Goal: Contribute content

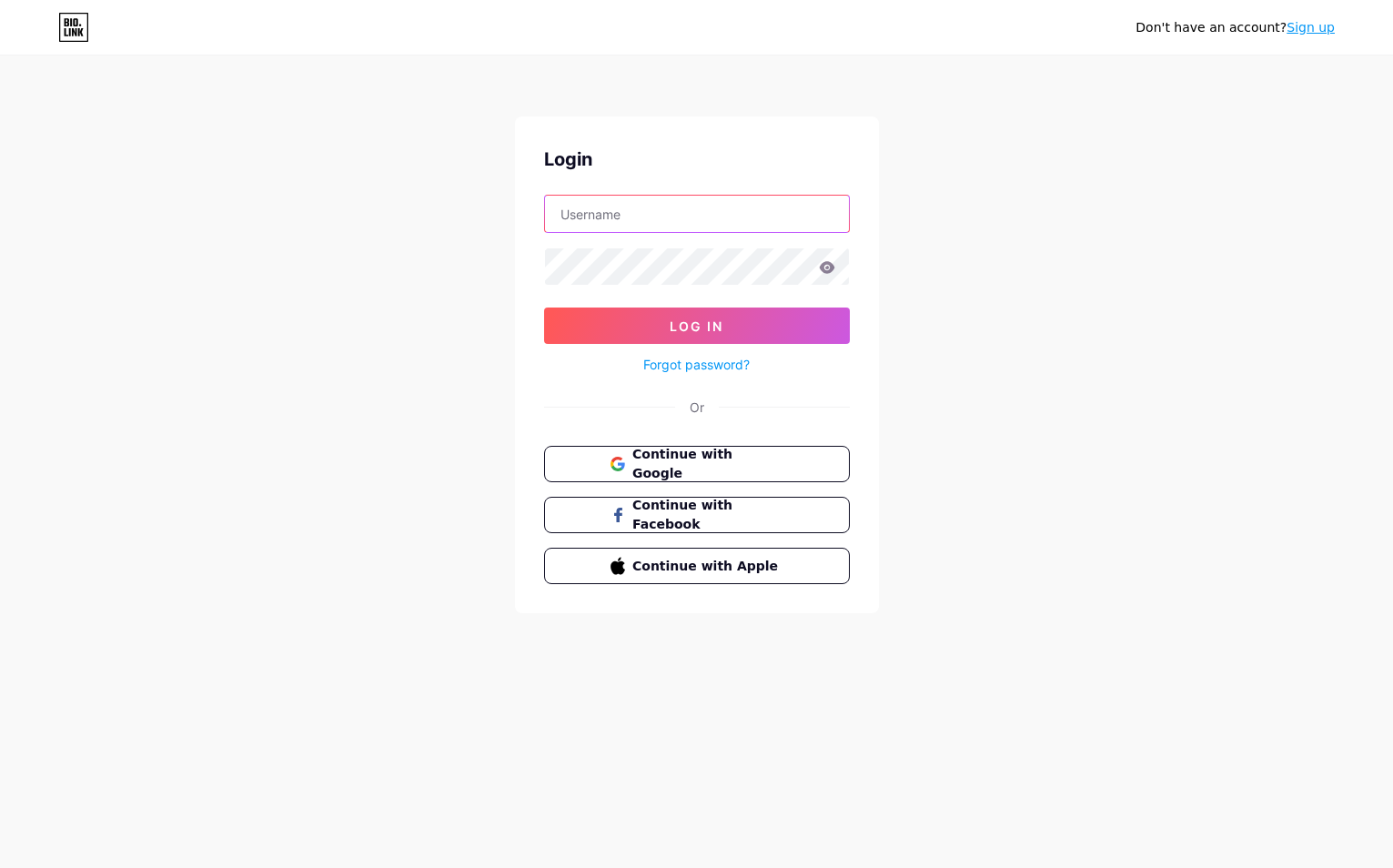
type input "sebastienvasseur"
click at [696, 326] on button "Log In" at bounding box center [696, 326] width 305 height 37
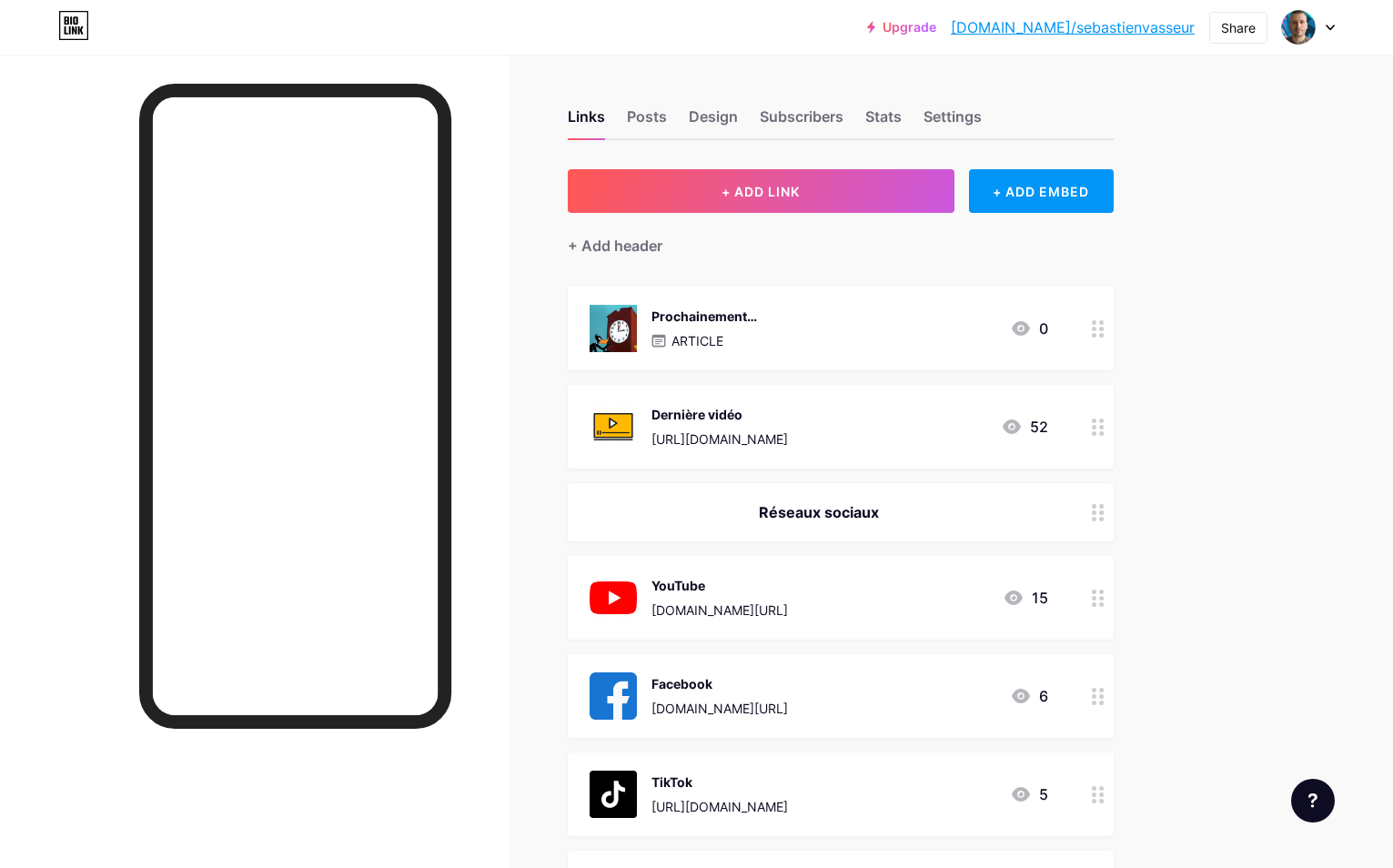
click at [702, 322] on div "Prochainement…" at bounding box center [704, 316] width 106 height 19
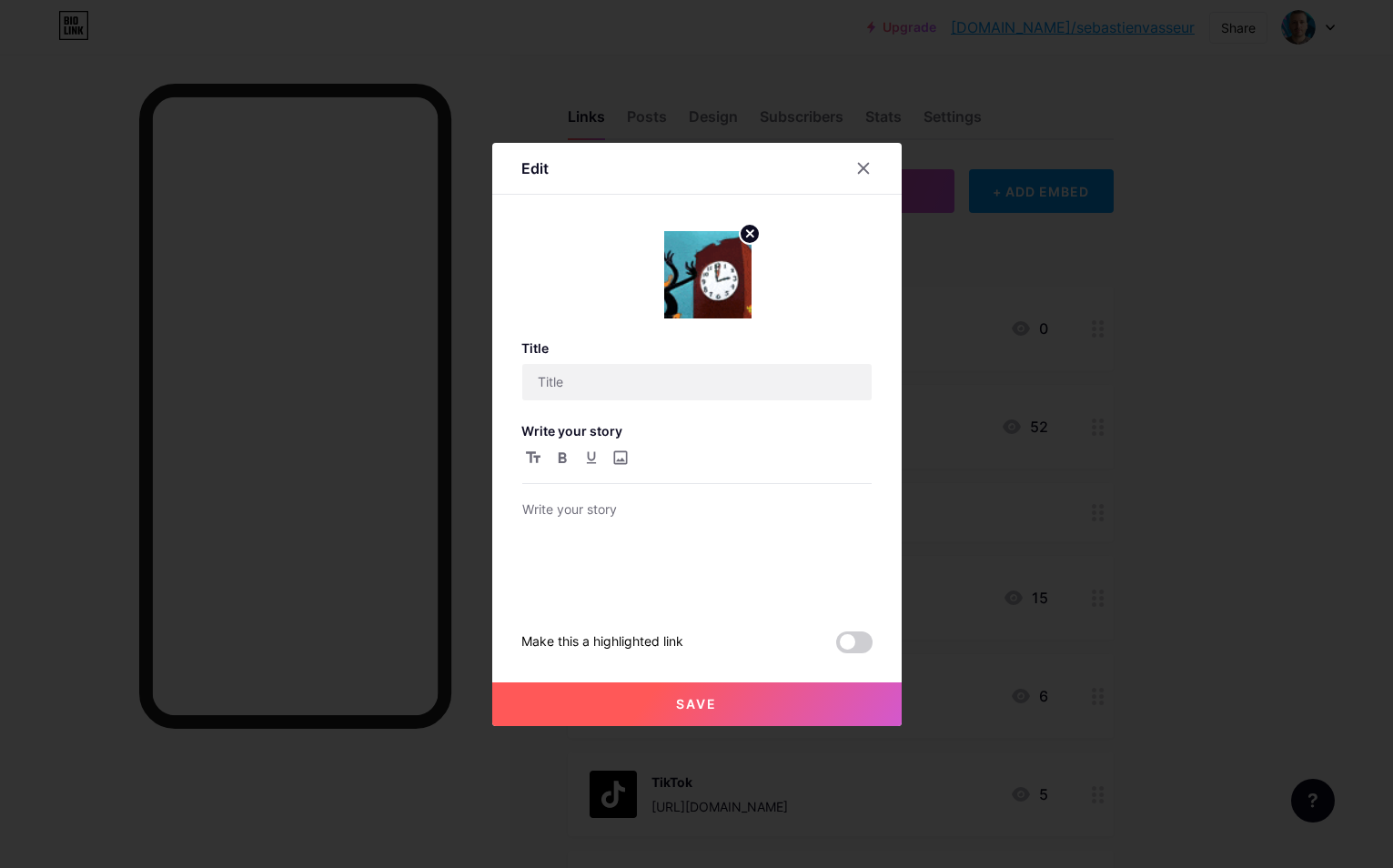
type input "Prochainement…"
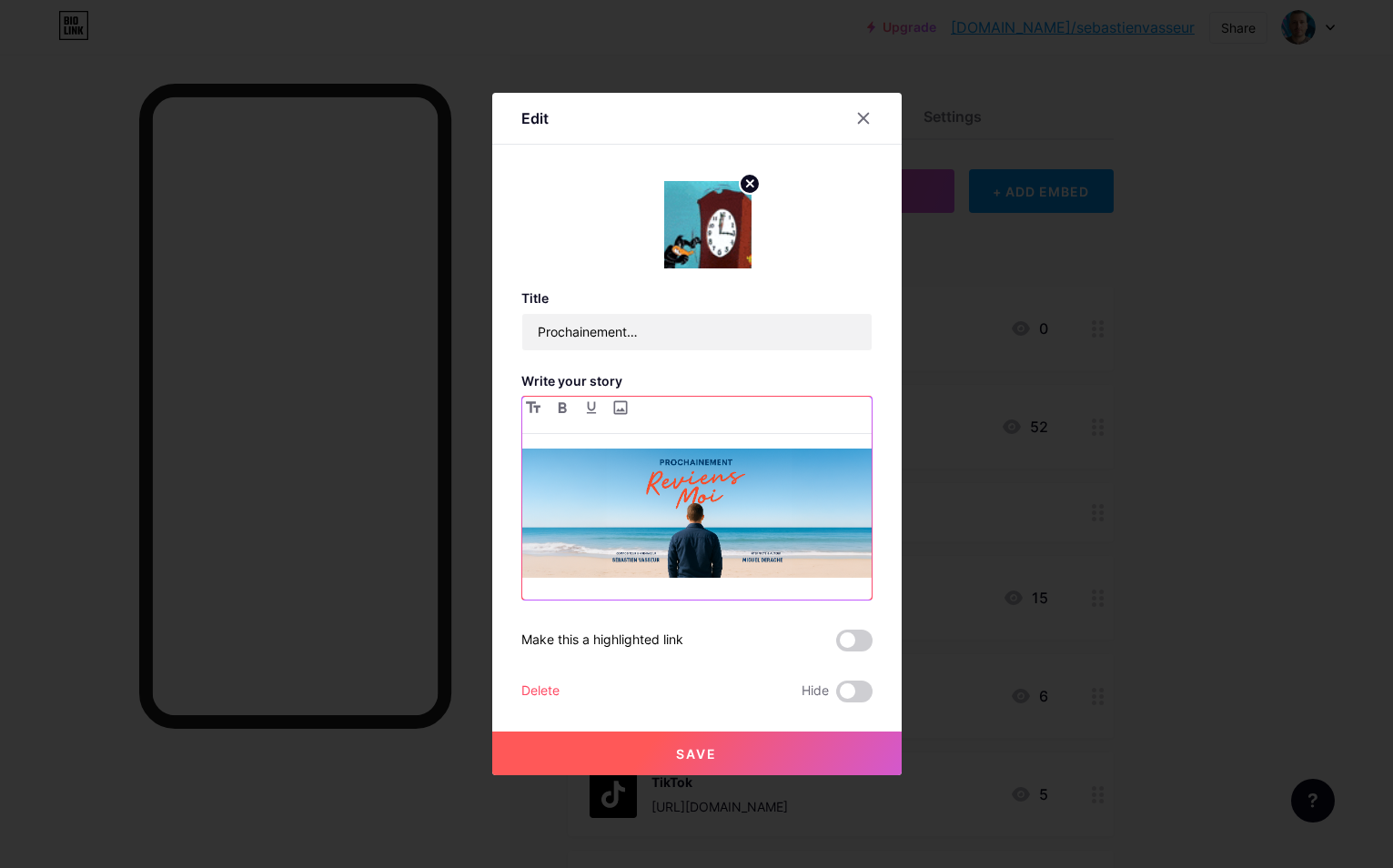
click at [653, 469] on img at bounding box center [696, 513] width 350 height 129
click at [643, 488] on img at bounding box center [696, 513] width 350 height 129
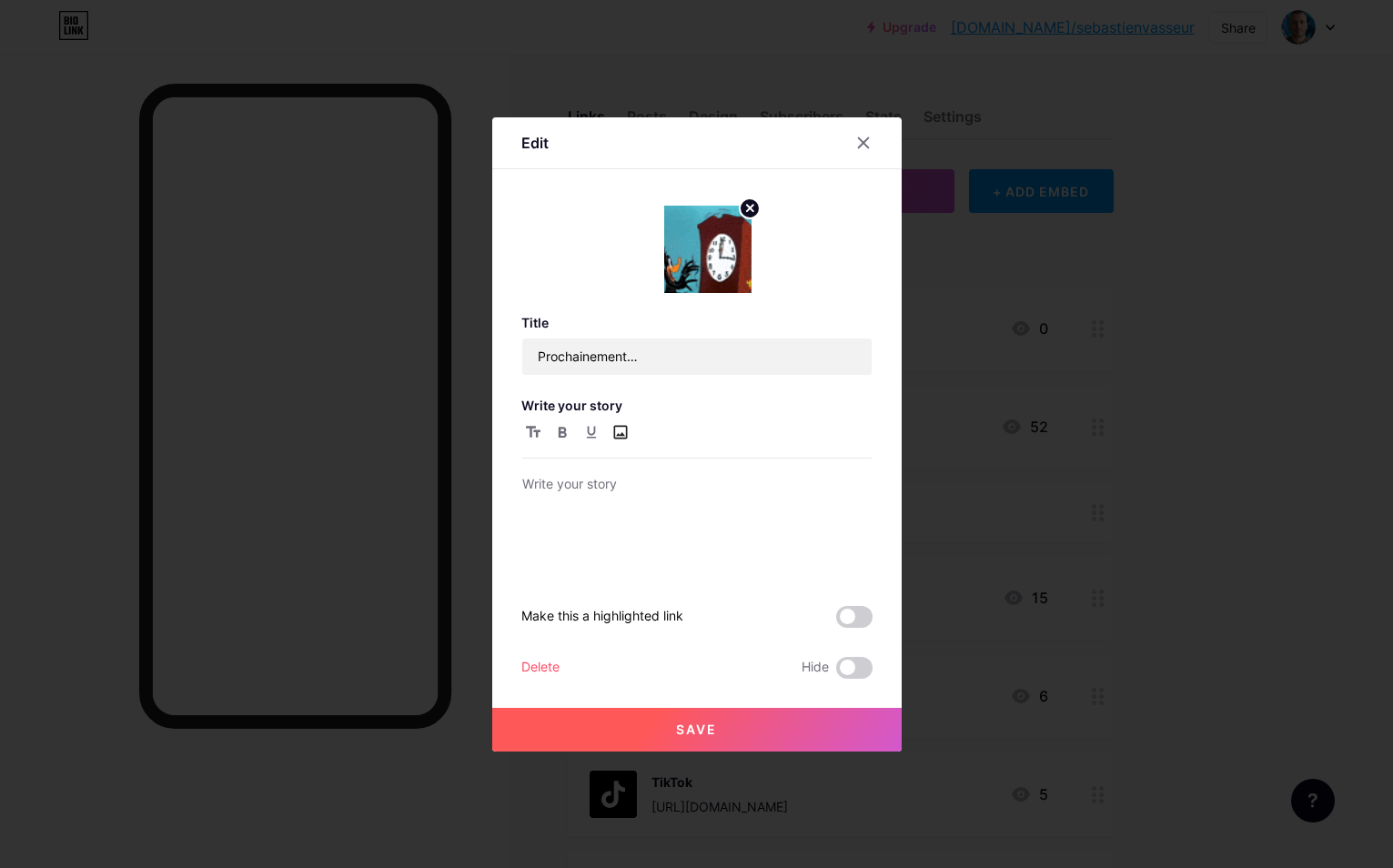
click at [620, 438] on input "file" at bounding box center [620, 432] width 22 height 22
type input "C:\fakepath\Photo 06-09-2025 03 15 37.png"
click at [858, 139] on icon at bounding box center [863, 143] width 10 height 10
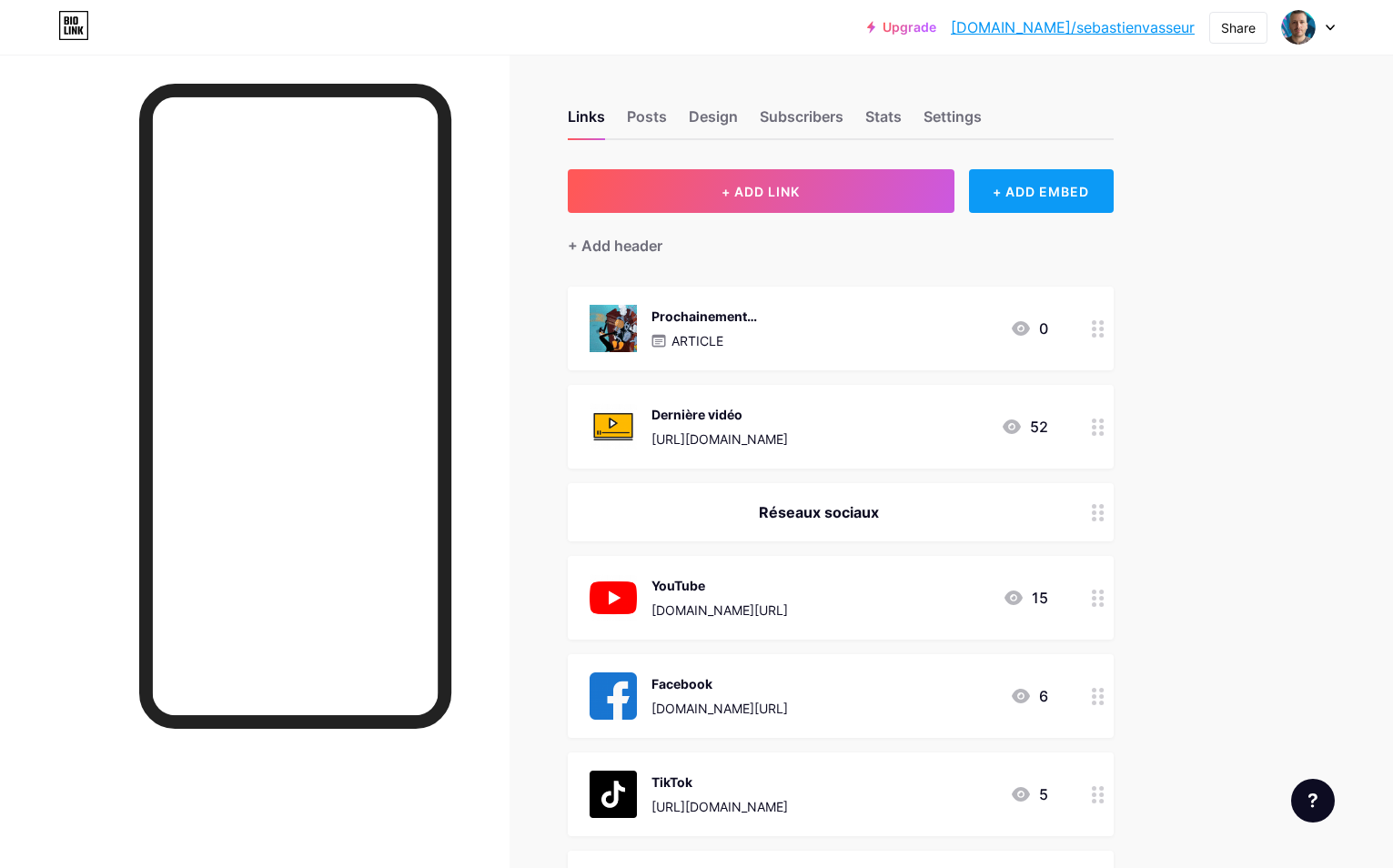
click at [1038, 190] on div "+ ADD EMBED" at bounding box center [1041, 191] width 145 height 43
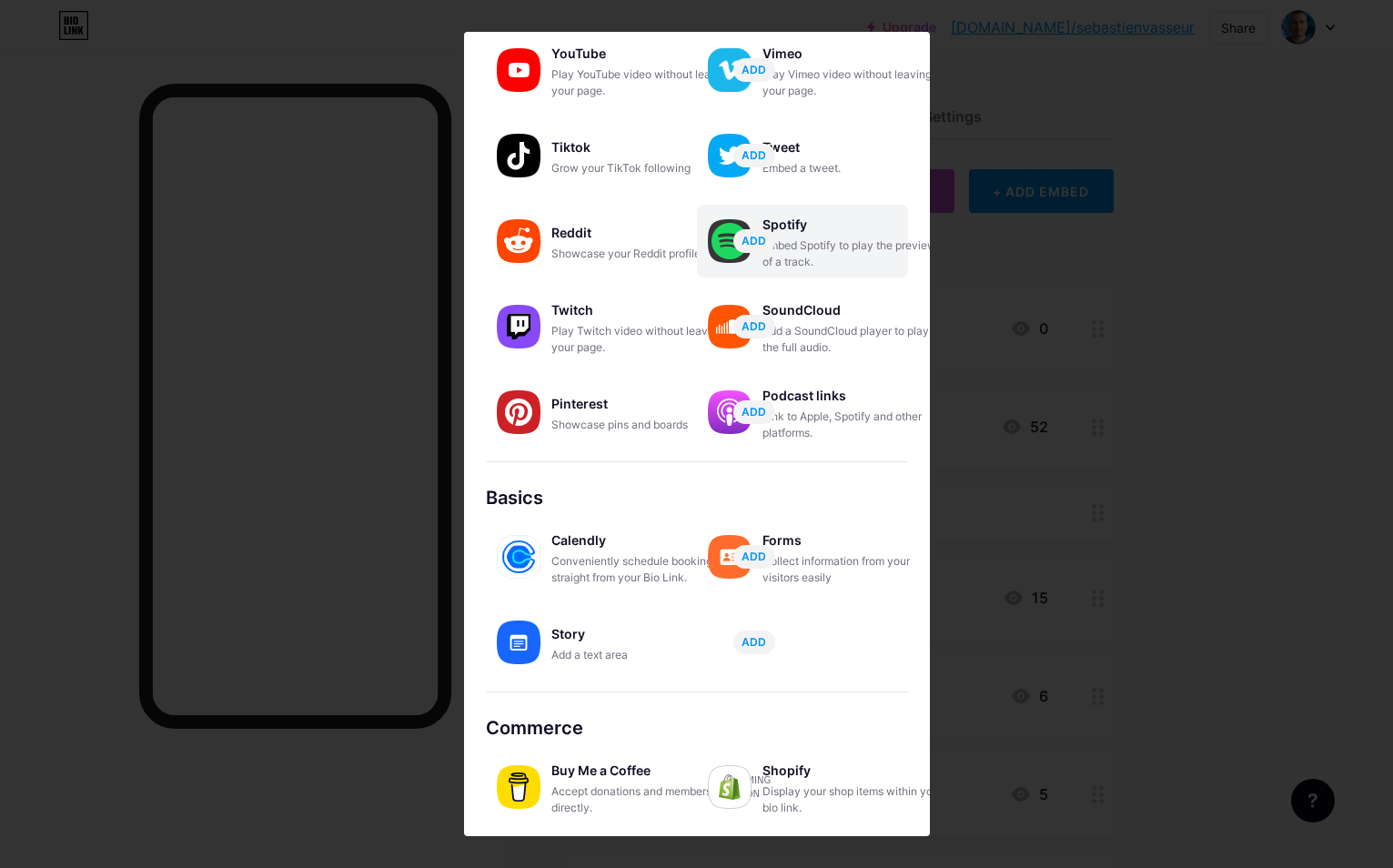
scroll to position [122, 0]
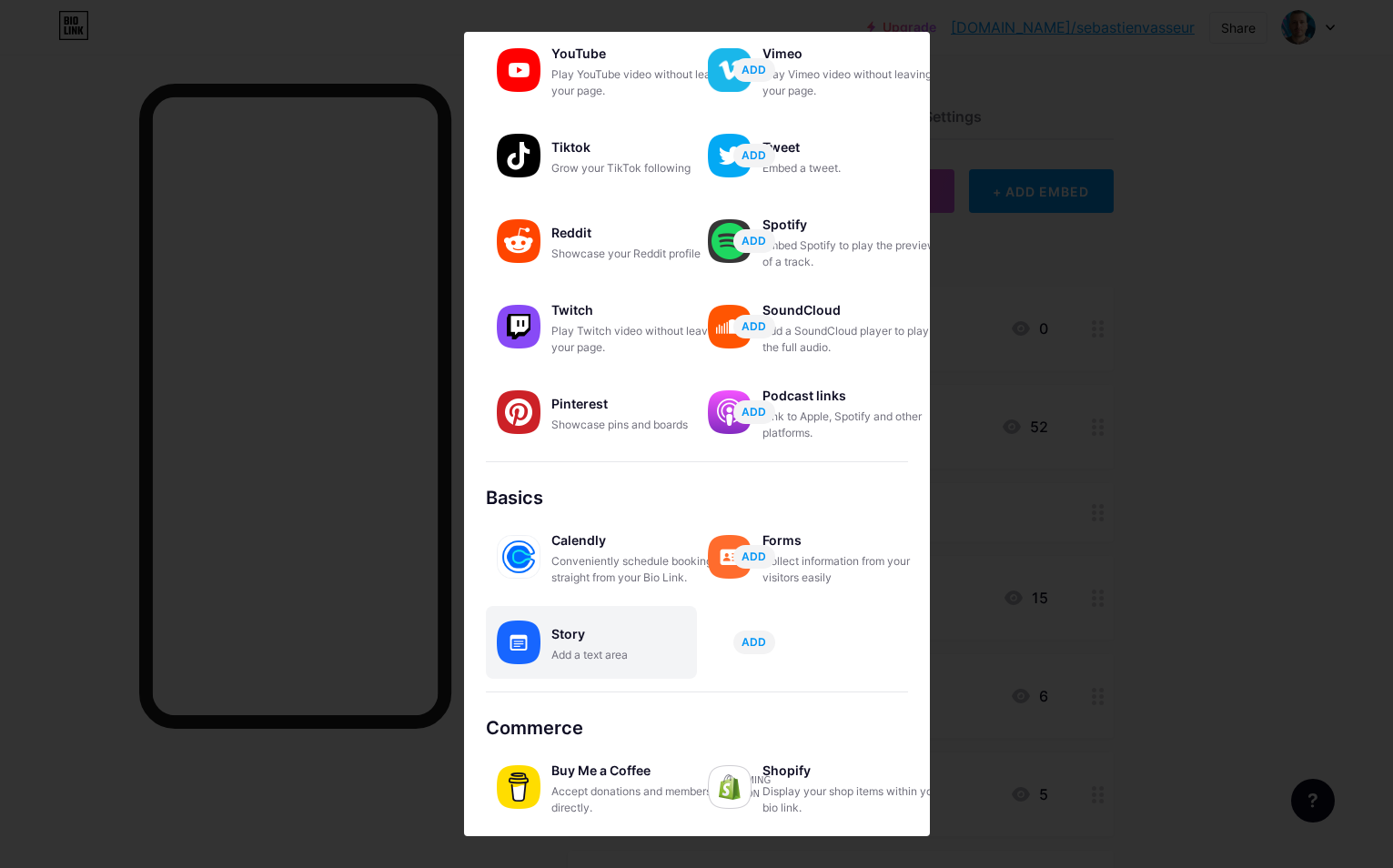
click at [643, 638] on div "Story" at bounding box center [642, 634] width 182 height 25
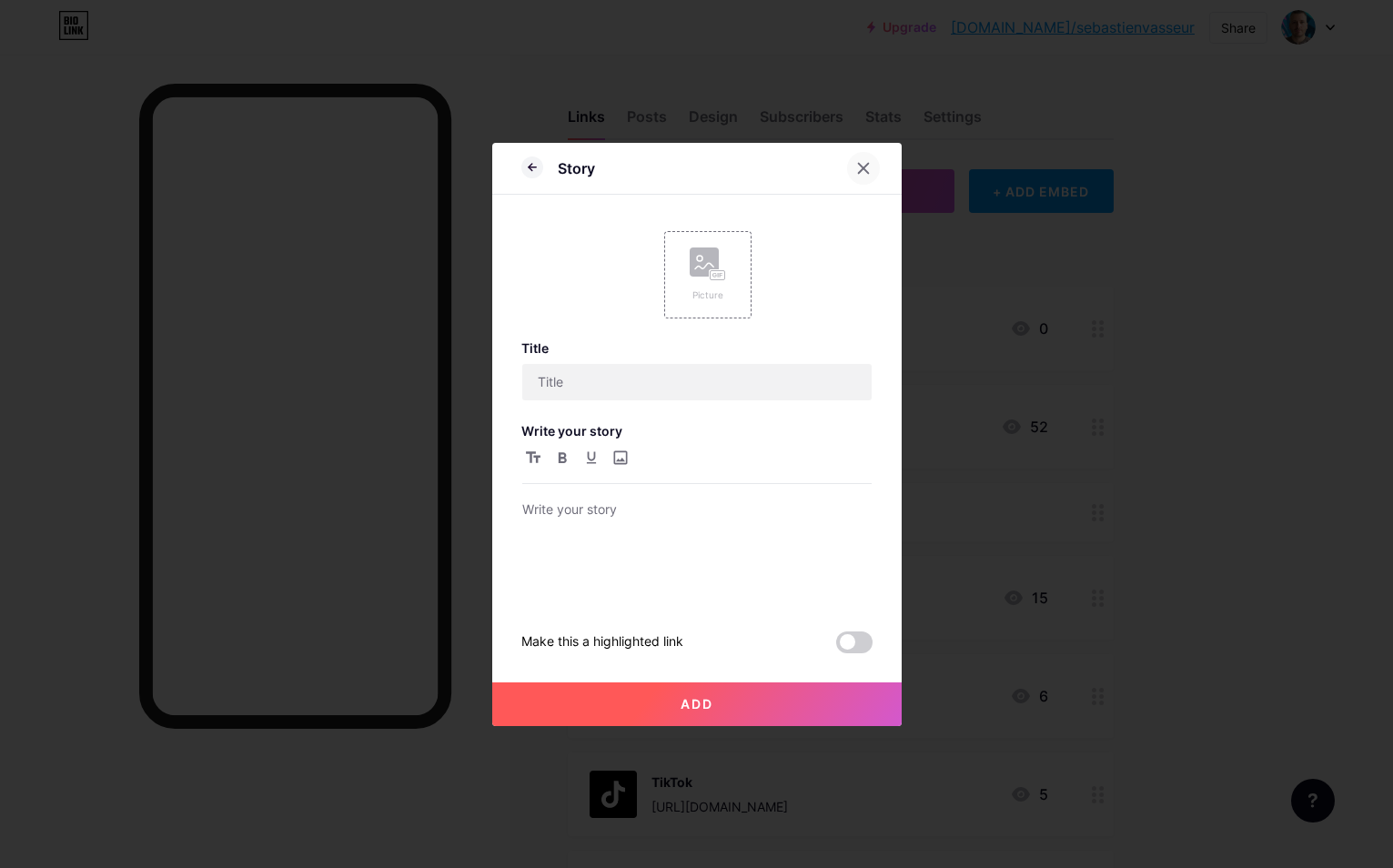
click at [865, 158] on div at bounding box center [863, 169] width 33 height 33
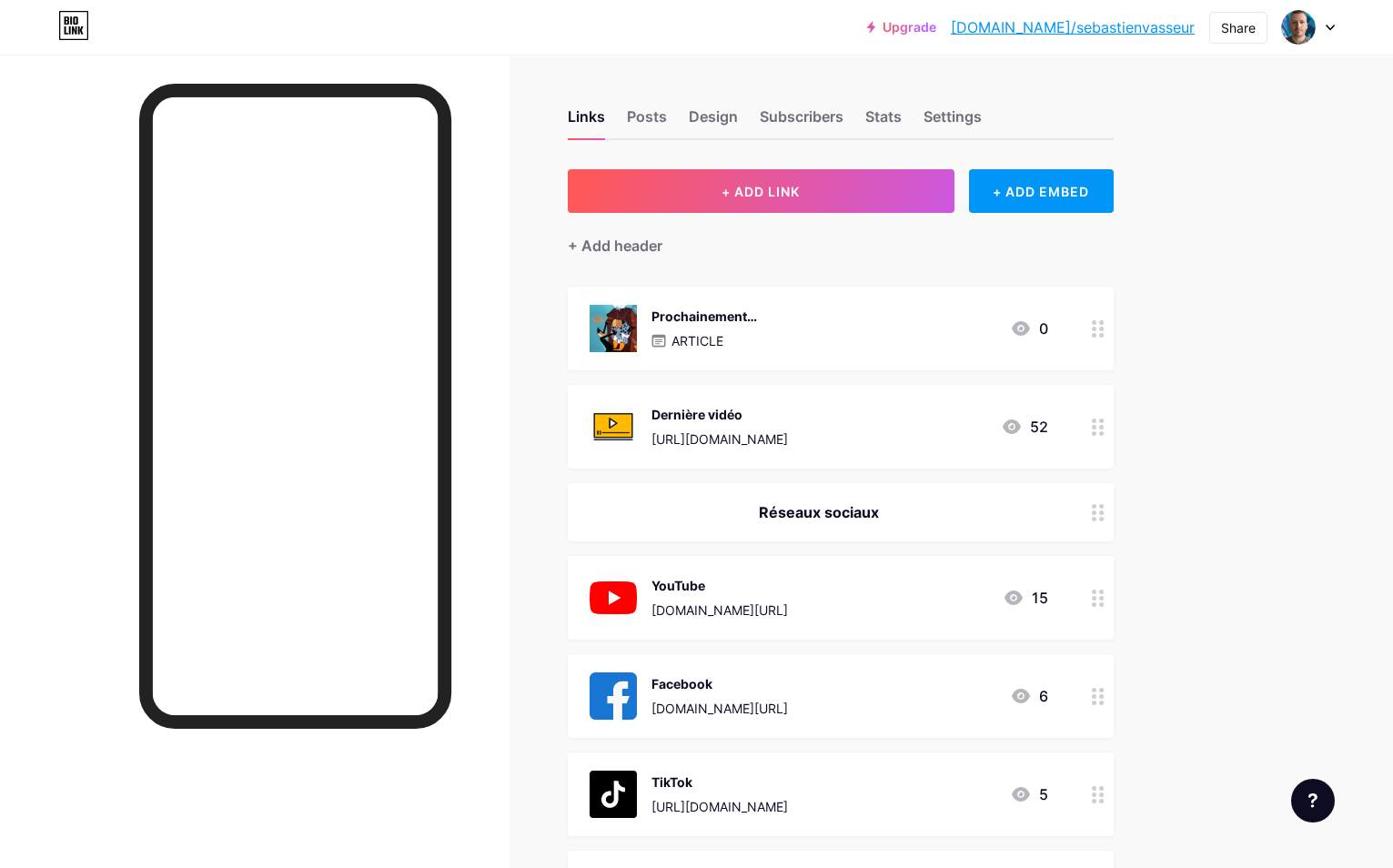
click at [749, 347] on div "ARTICLE" at bounding box center [704, 341] width 106 height 19
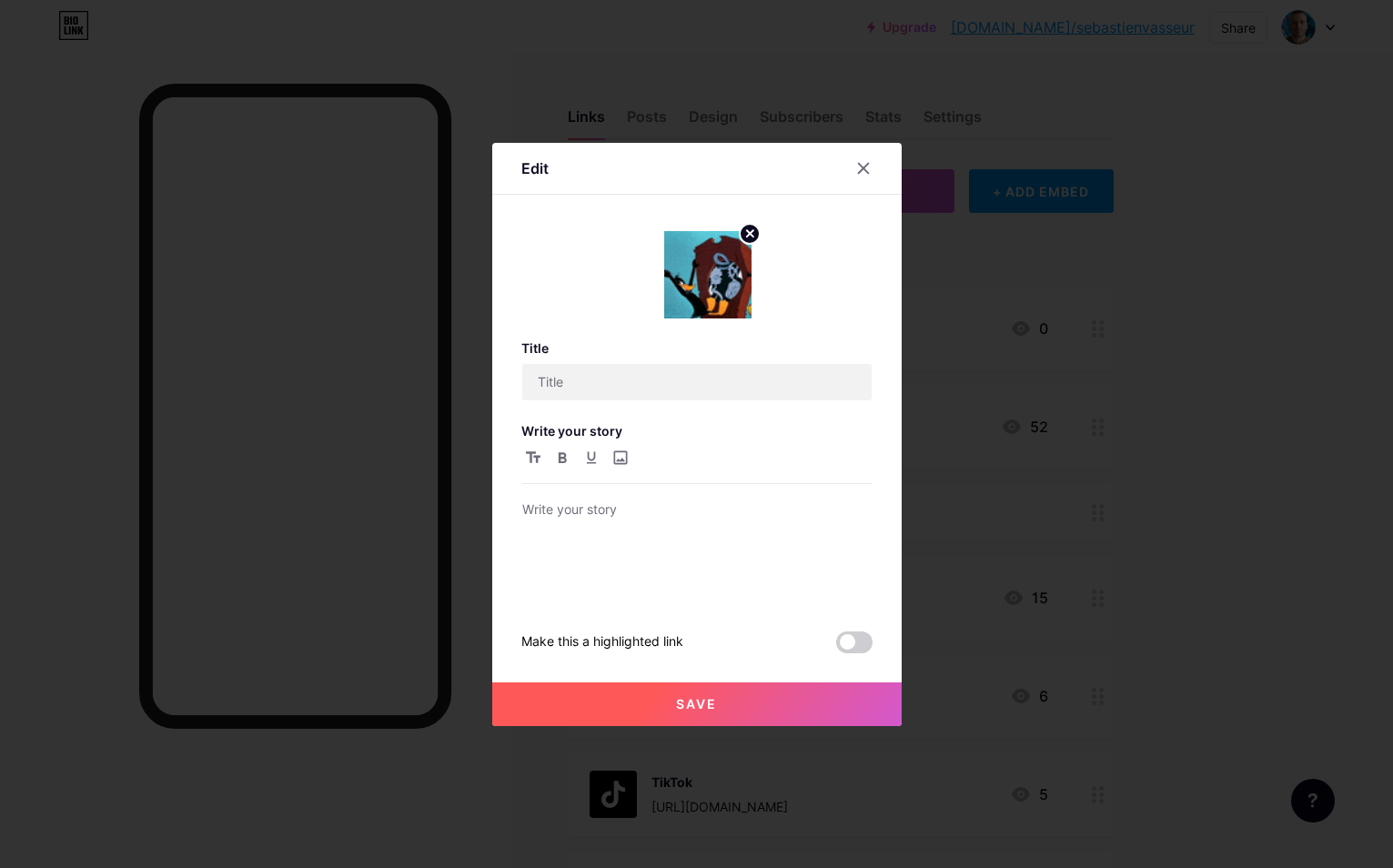
type input "Prochainement…"
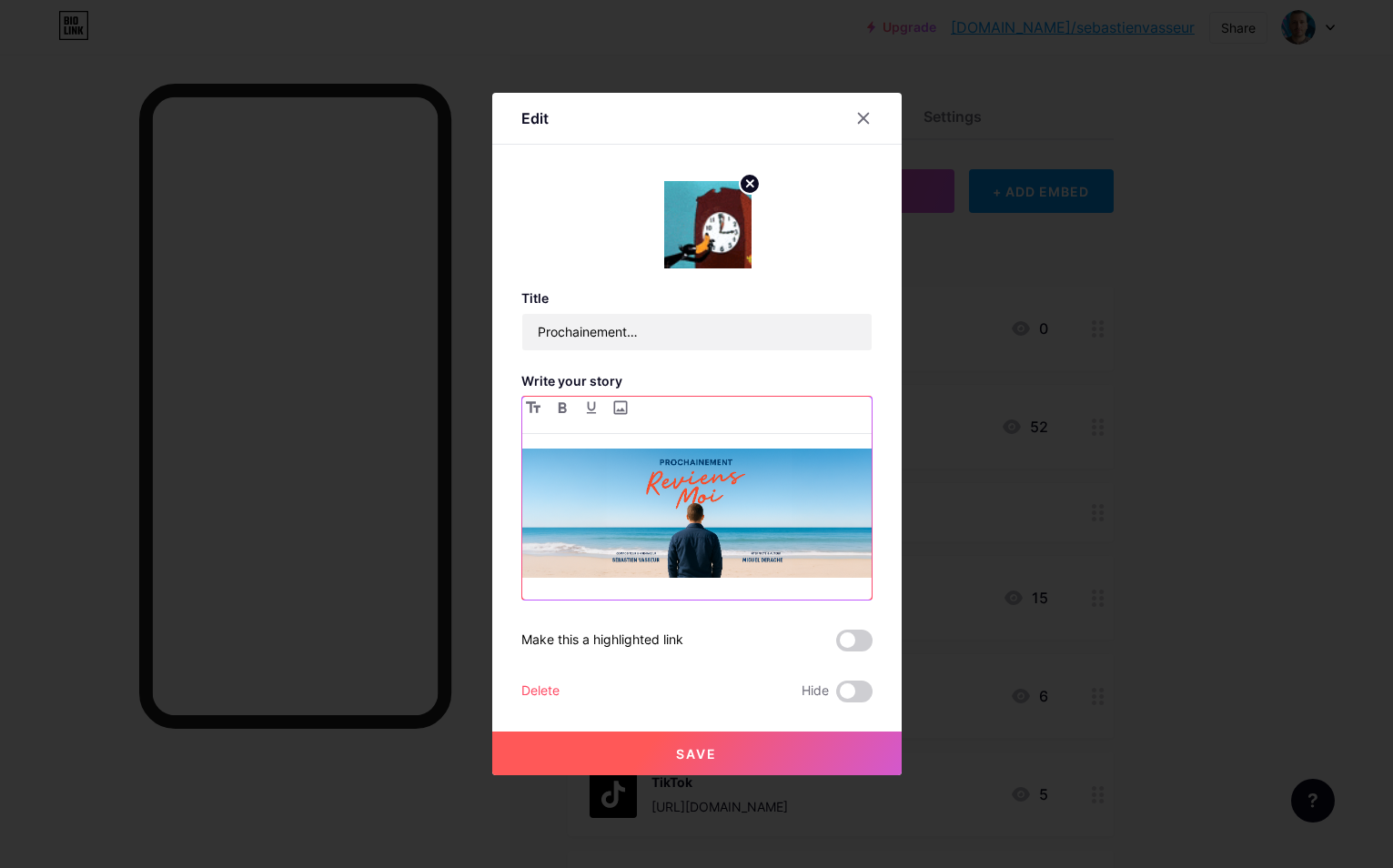
click at [689, 476] on img at bounding box center [696, 513] width 350 height 129
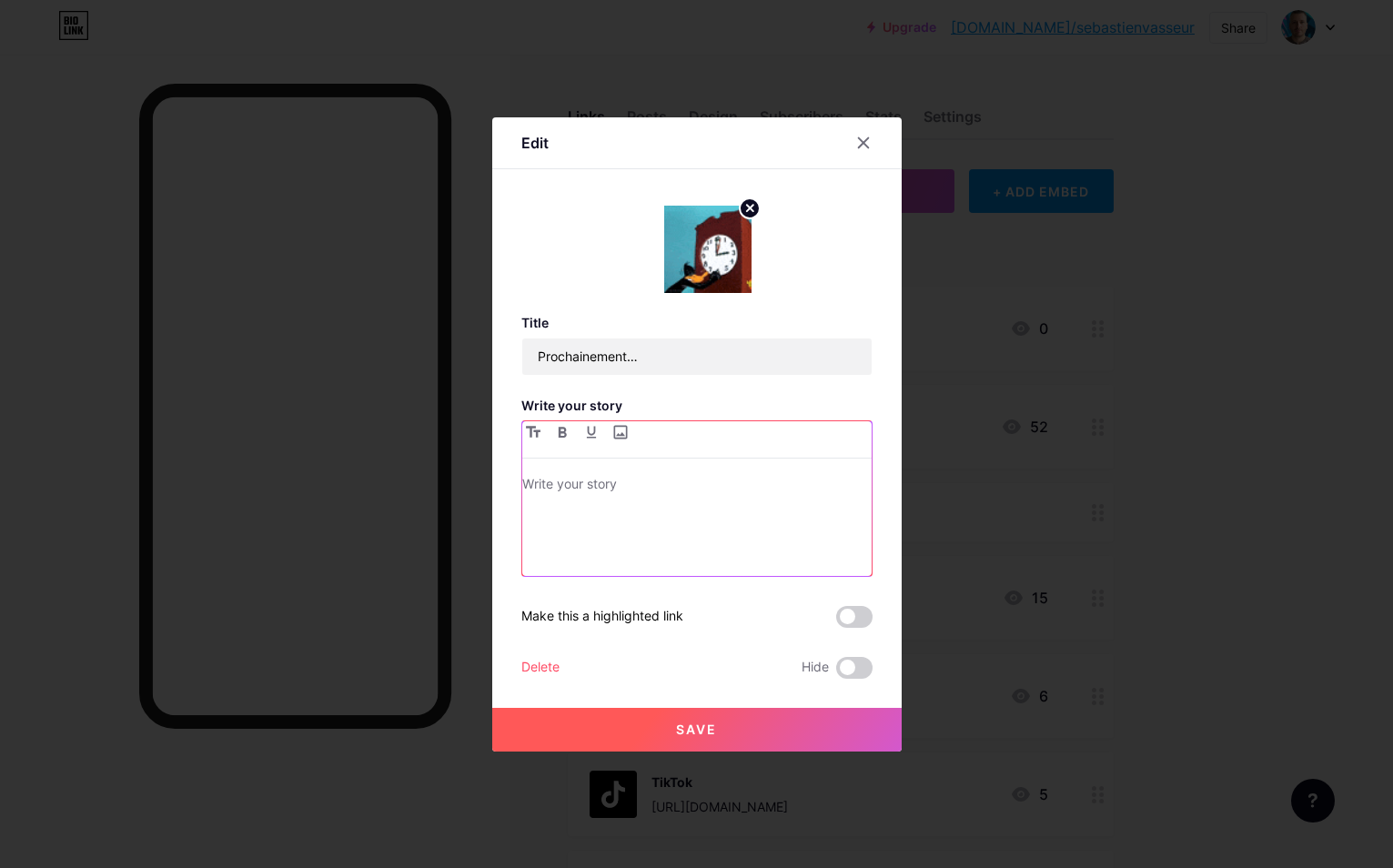
click at [673, 487] on p at bounding box center [696, 486] width 350 height 25
click at [618, 434] on input "file" at bounding box center [620, 432] width 22 height 22
type input "C:\fakepath\reviens-moi.jpg"
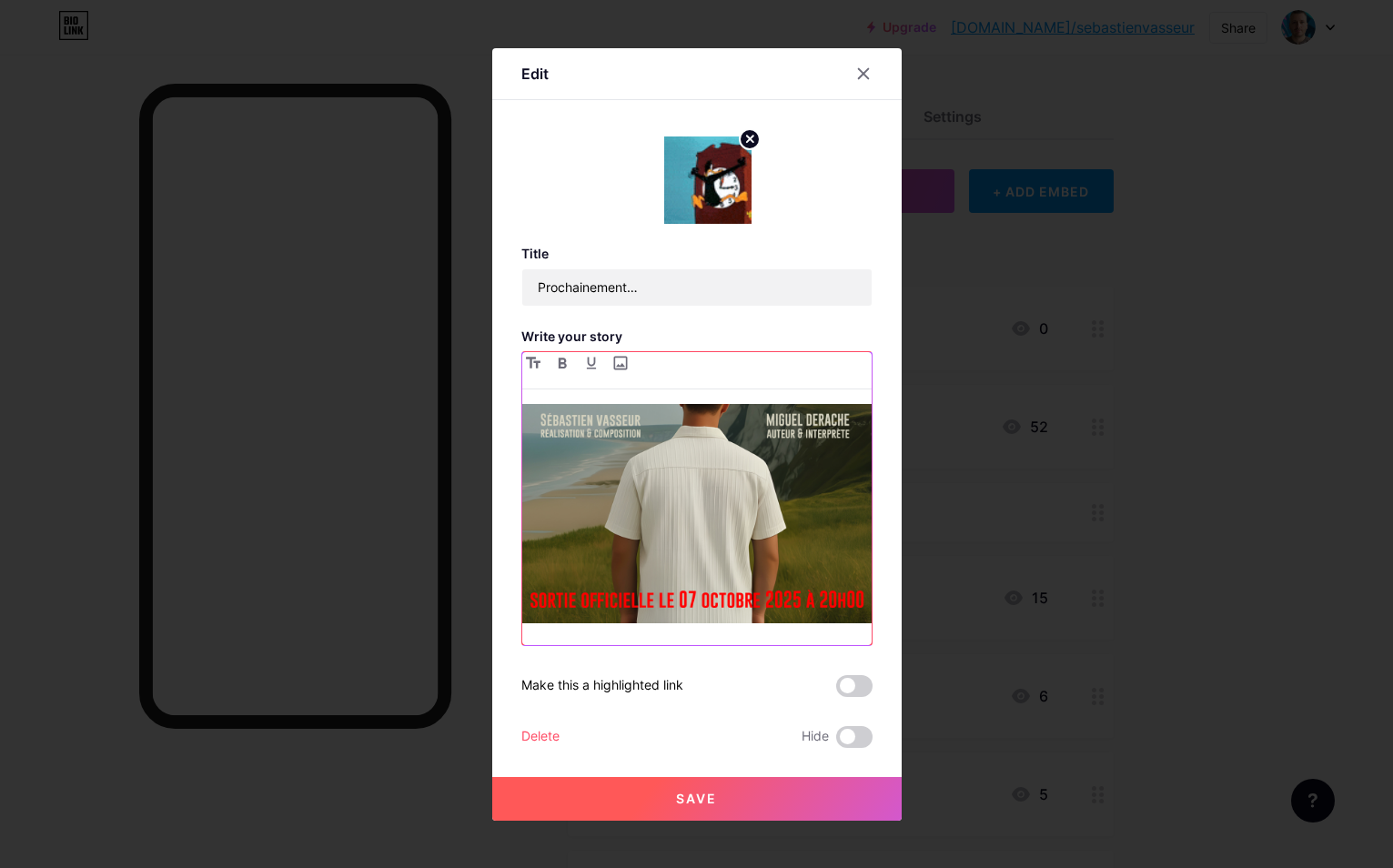
scroll to position [130, 0]
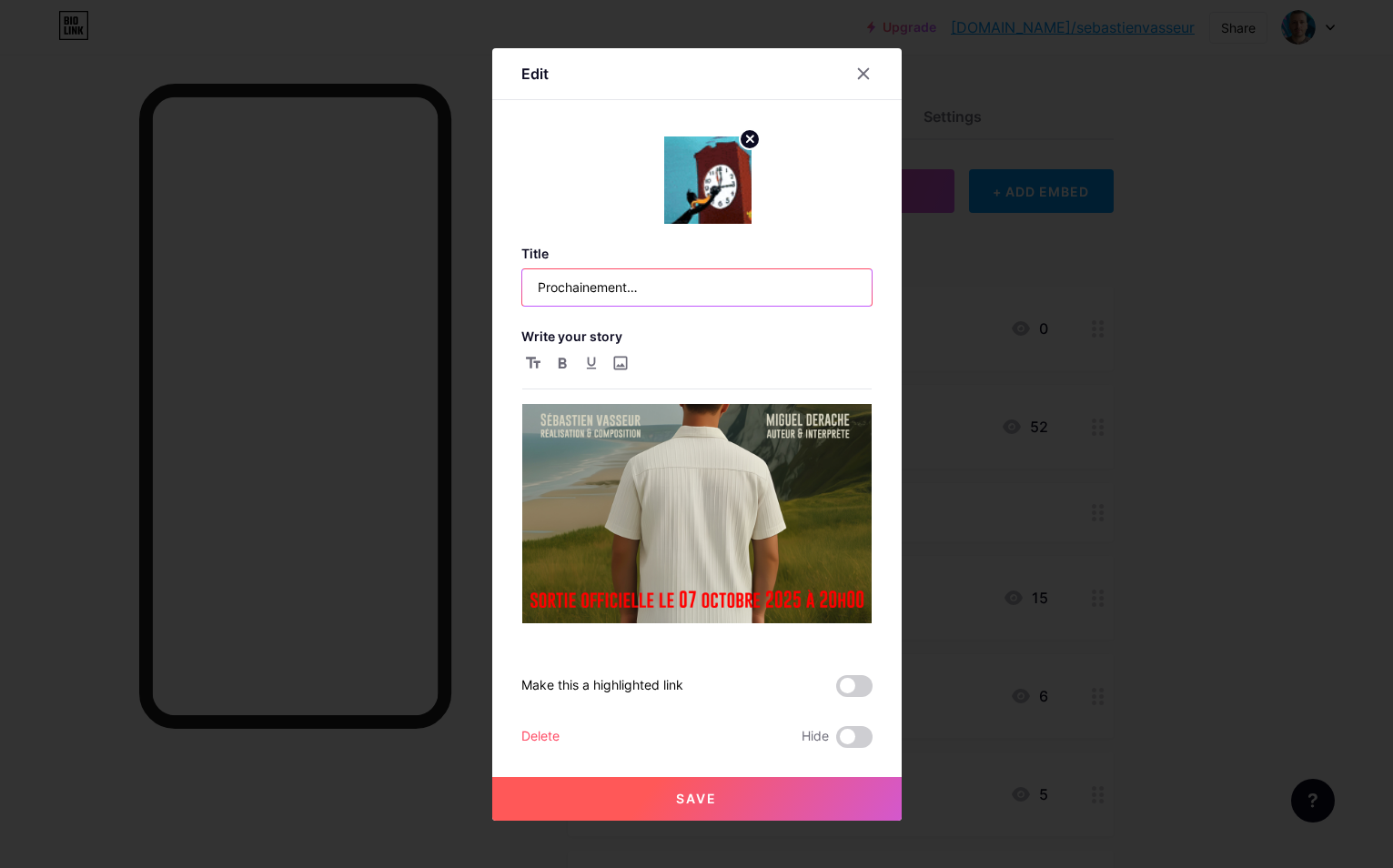
drag, startPoint x: 667, startPoint y: 286, endPoint x: 526, endPoint y: 282, distance: 141.1
click at [526, 282] on input "Prochainement…" at bounding box center [696, 288] width 350 height 37
type input "07/10/2025"
click at [725, 790] on button "Save" at bounding box center [696, 798] width 409 height 43
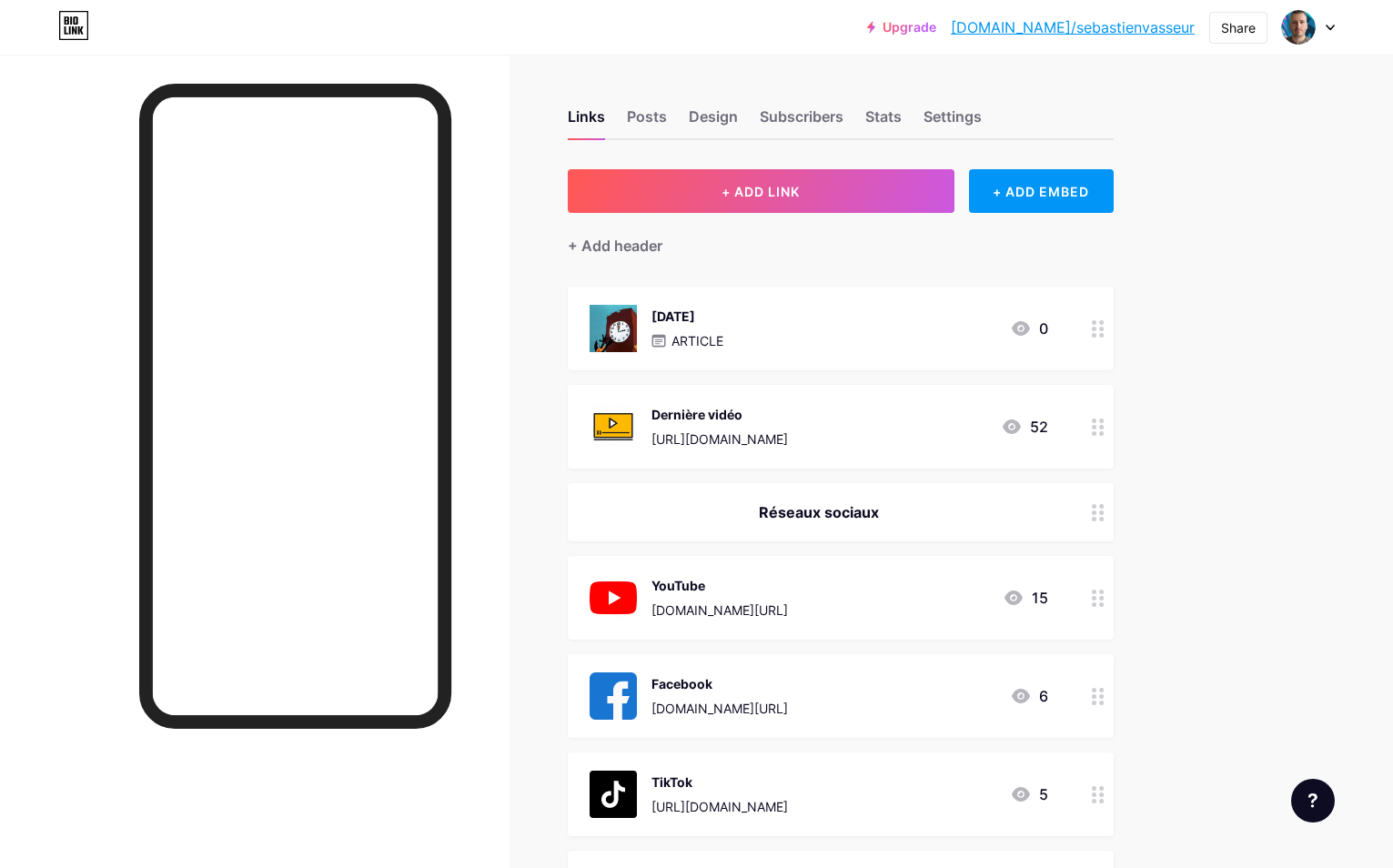
click at [1123, 33] on link "bio.link/sebastienvasseur" at bounding box center [1072, 27] width 244 height 22
click at [737, 308] on div "07/10/2025 ARTICLE 0" at bounding box center [819, 328] width 459 height 47
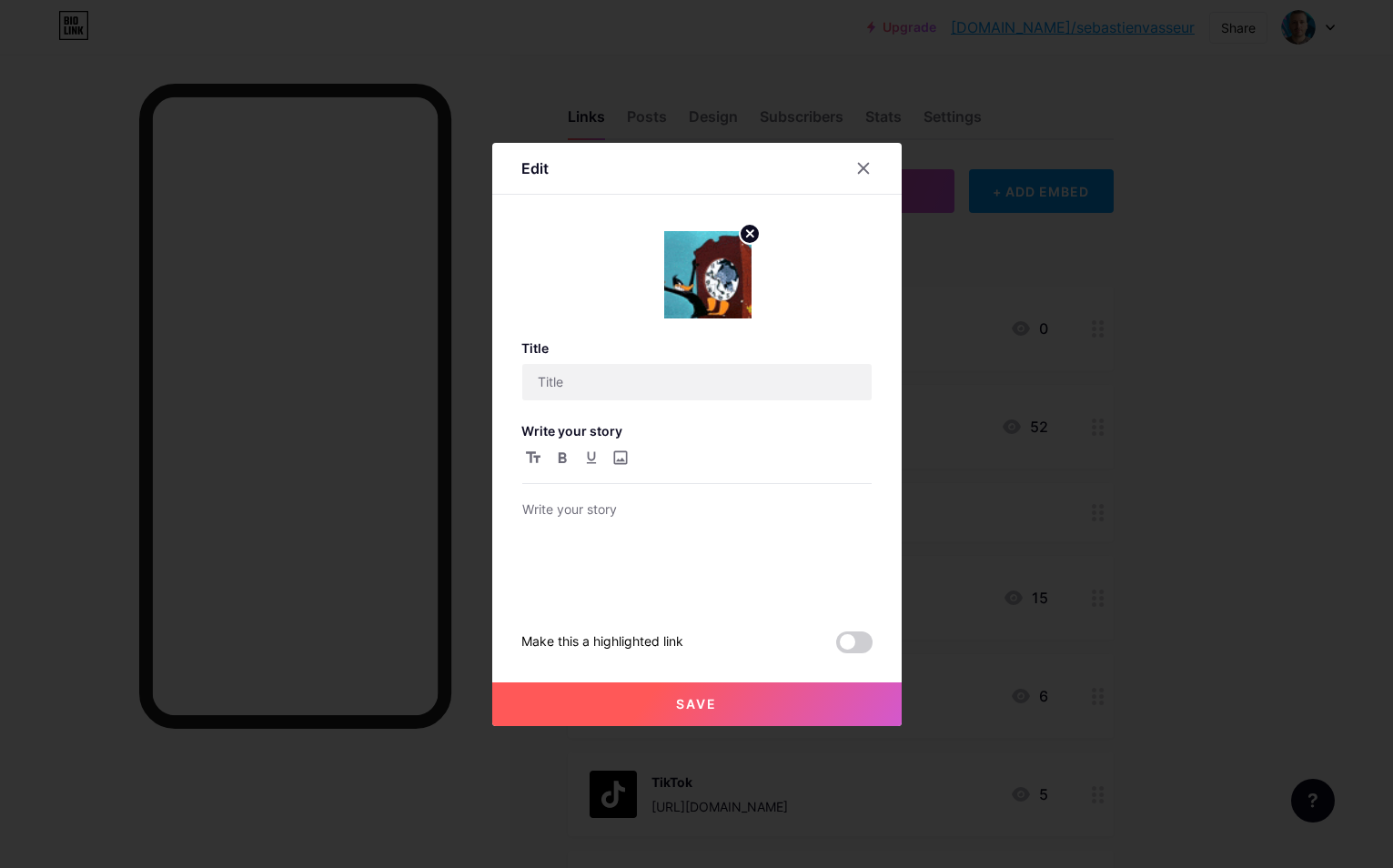
type input "07/10/2025"
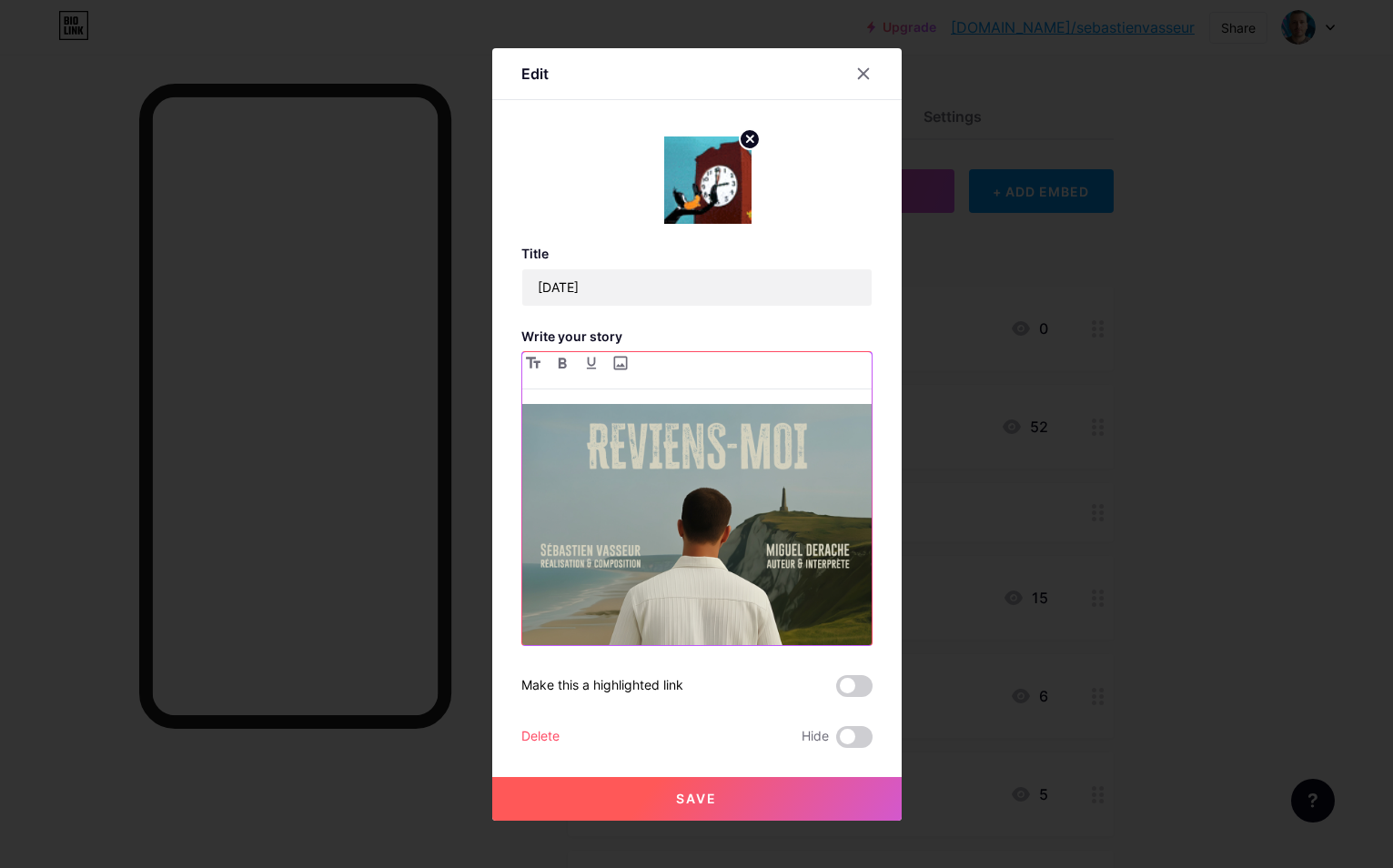
click at [739, 482] on img at bounding box center [696, 578] width 350 height 350
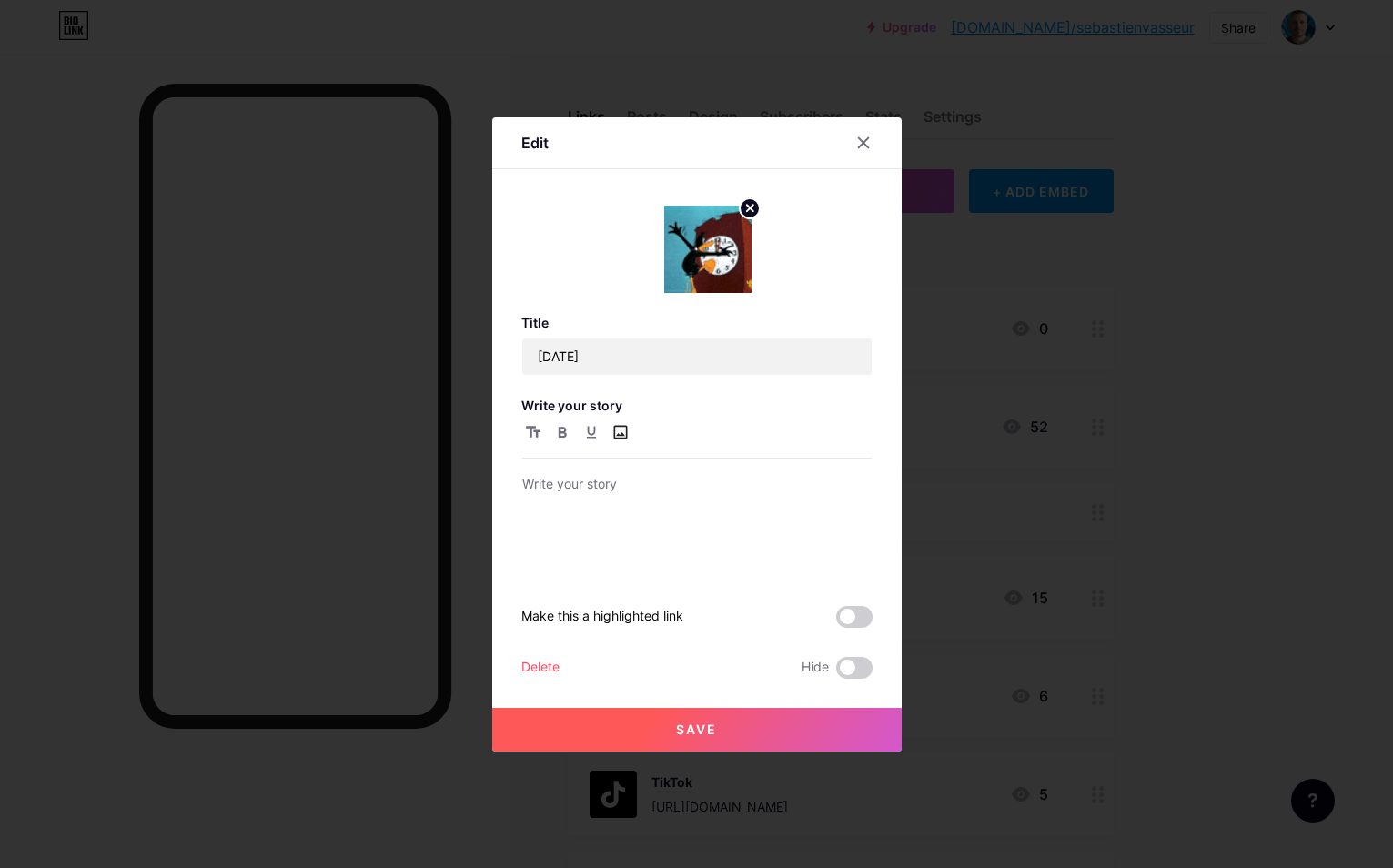
click at [625, 431] on input "file" at bounding box center [620, 432] width 22 height 22
type input "C:\fakepath\reviens-moi.jpg"
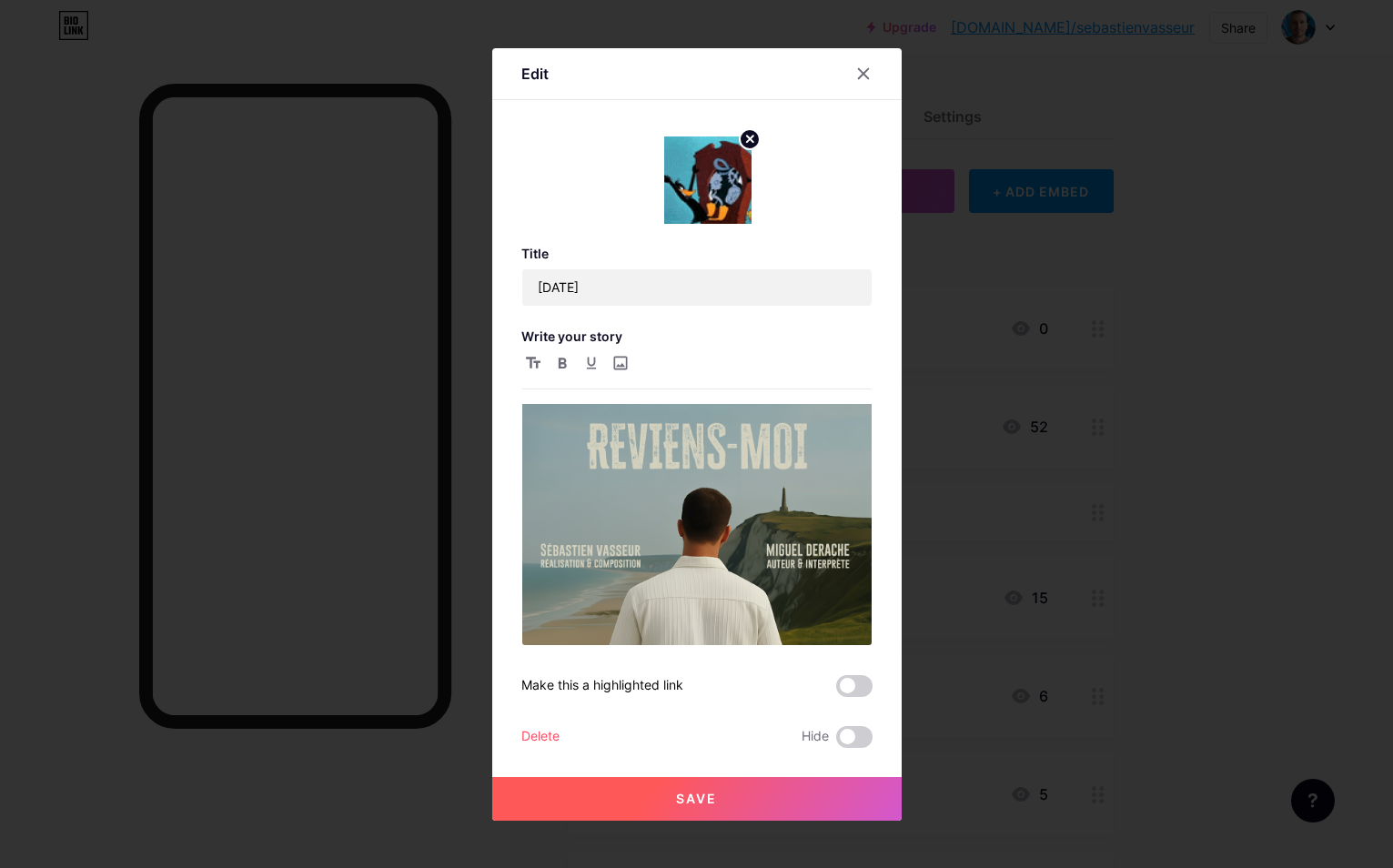
click at [666, 800] on button "Save" at bounding box center [696, 798] width 409 height 43
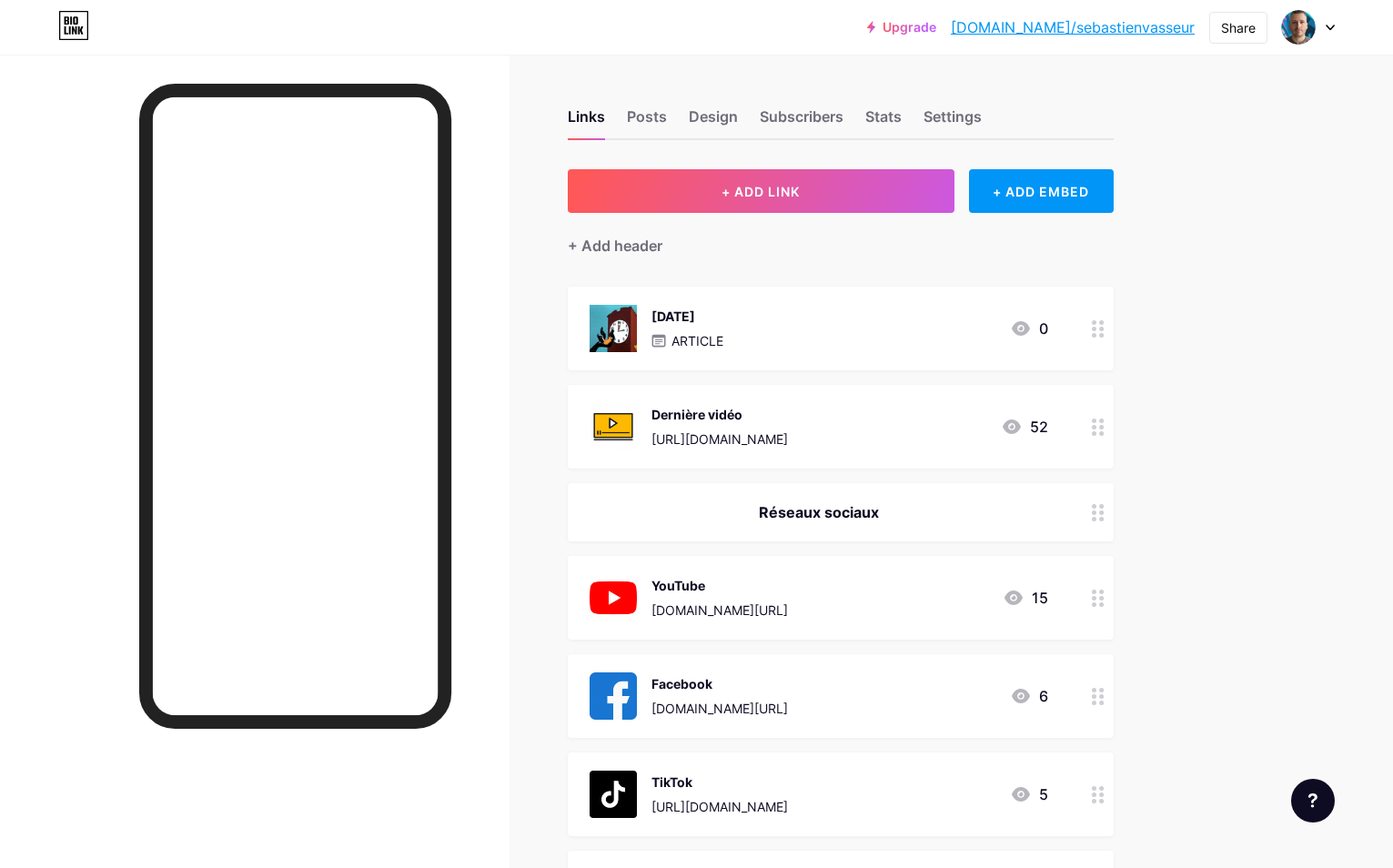
click at [1096, 22] on link "bio.link/sebastienvasseur" at bounding box center [1072, 27] width 244 height 22
click at [737, 325] on div "07/10/2025 ARTICLE 0" at bounding box center [819, 328] width 459 height 47
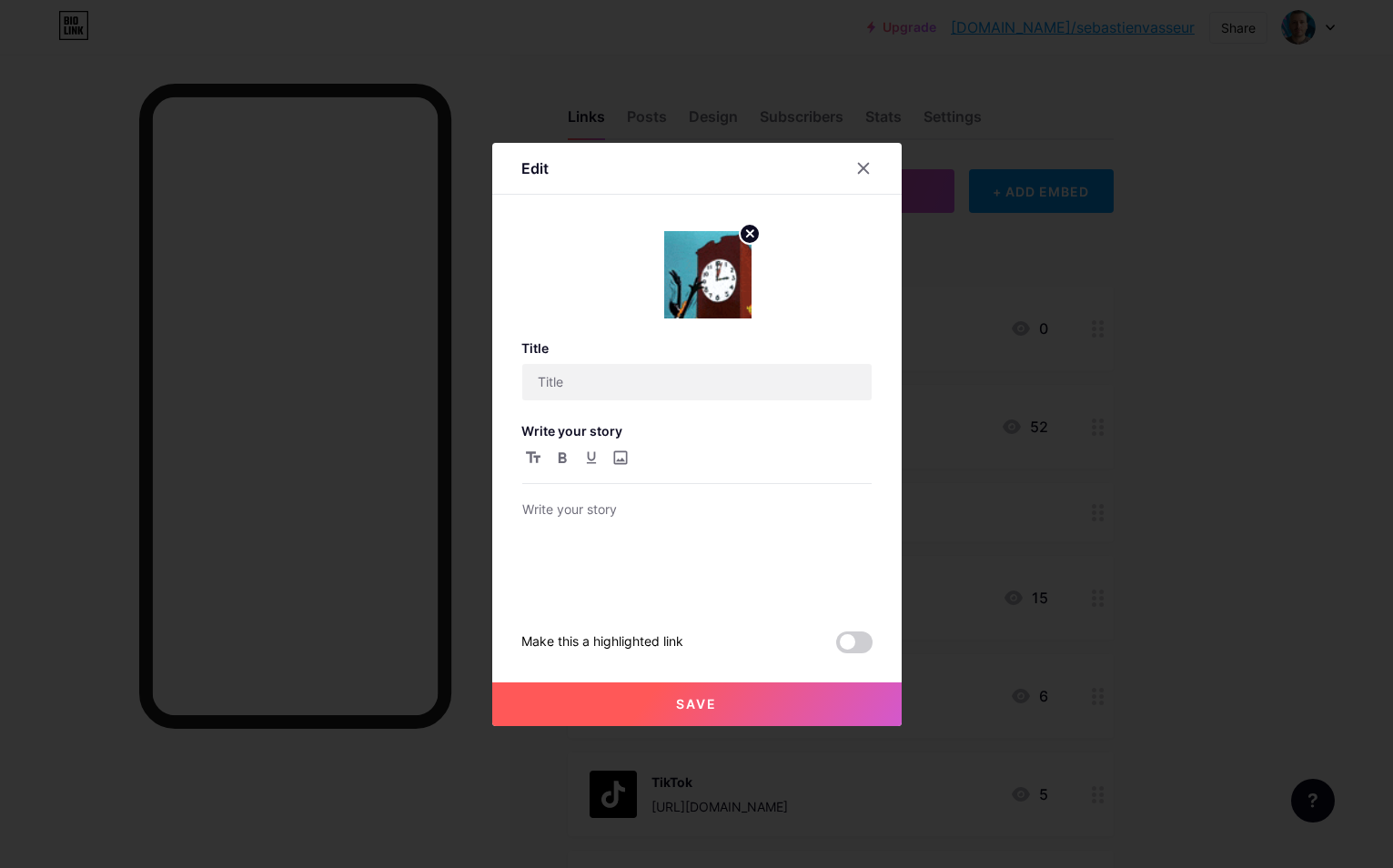
type input "07/10/2025"
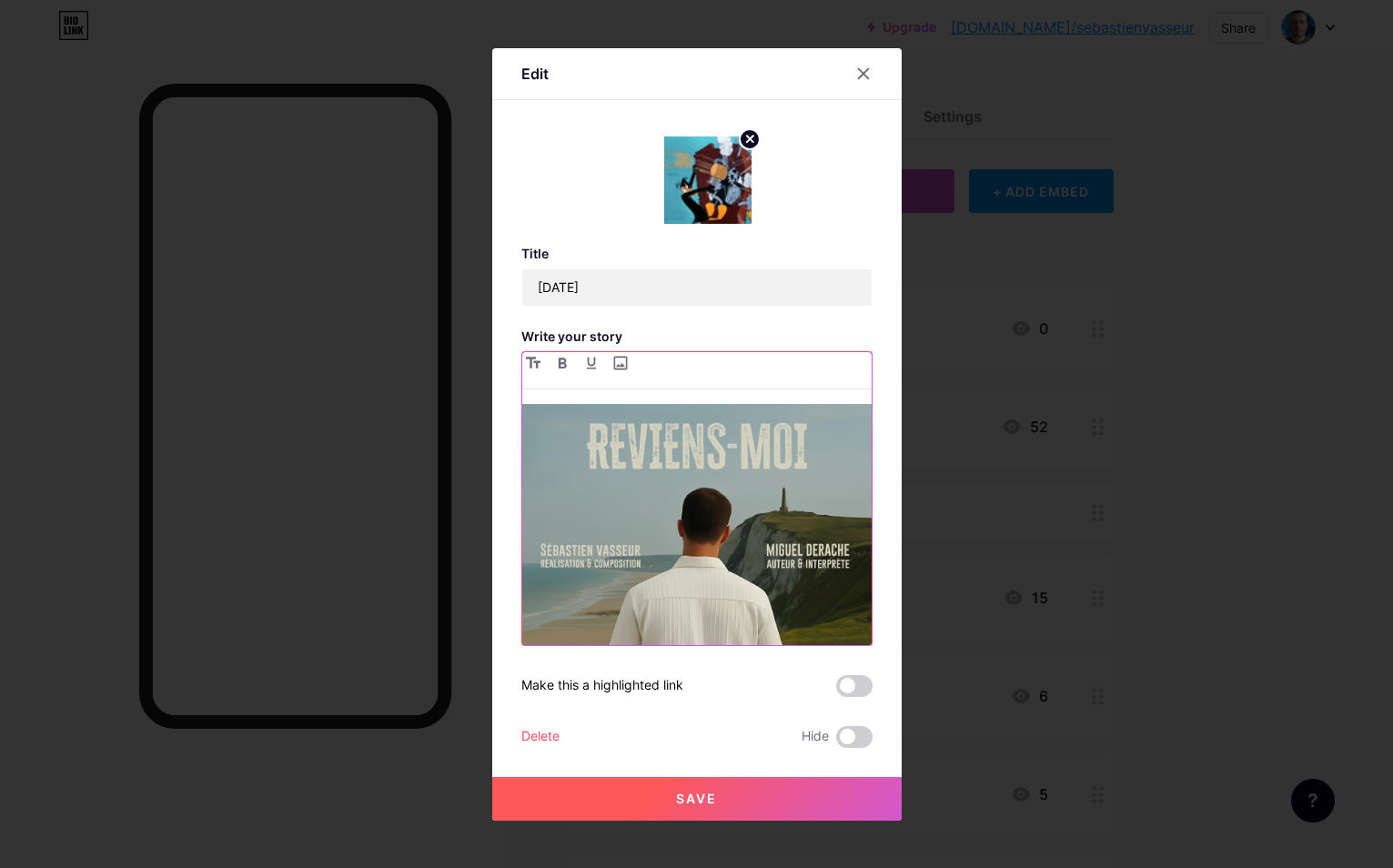
click at [766, 499] on img at bounding box center [696, 578] width 350 height 350
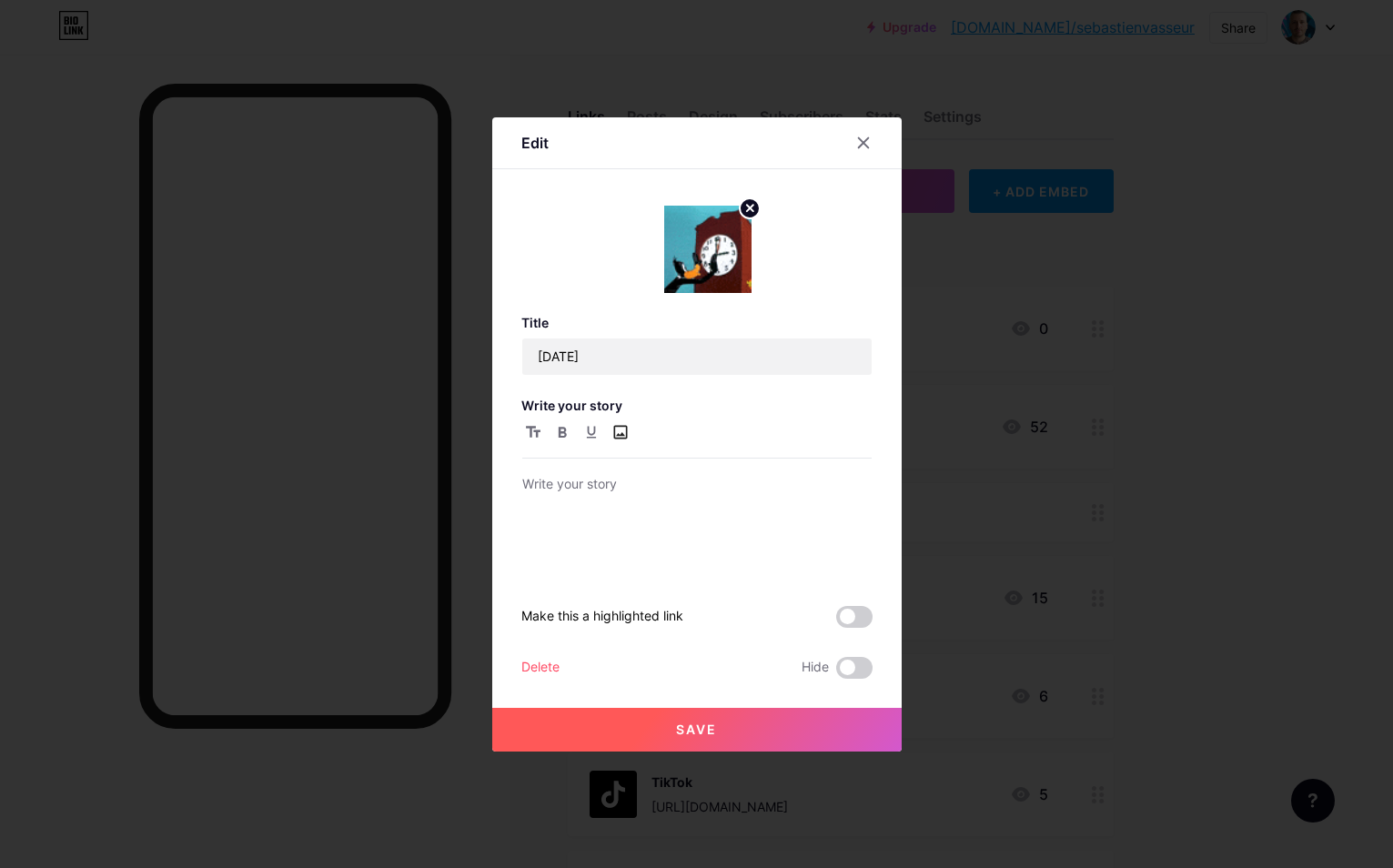
click at [624, 432] on input "file" at bounding box center [620, 432] width 22 height 22
type input "C:\fakepath\reviens-moi.jpg"
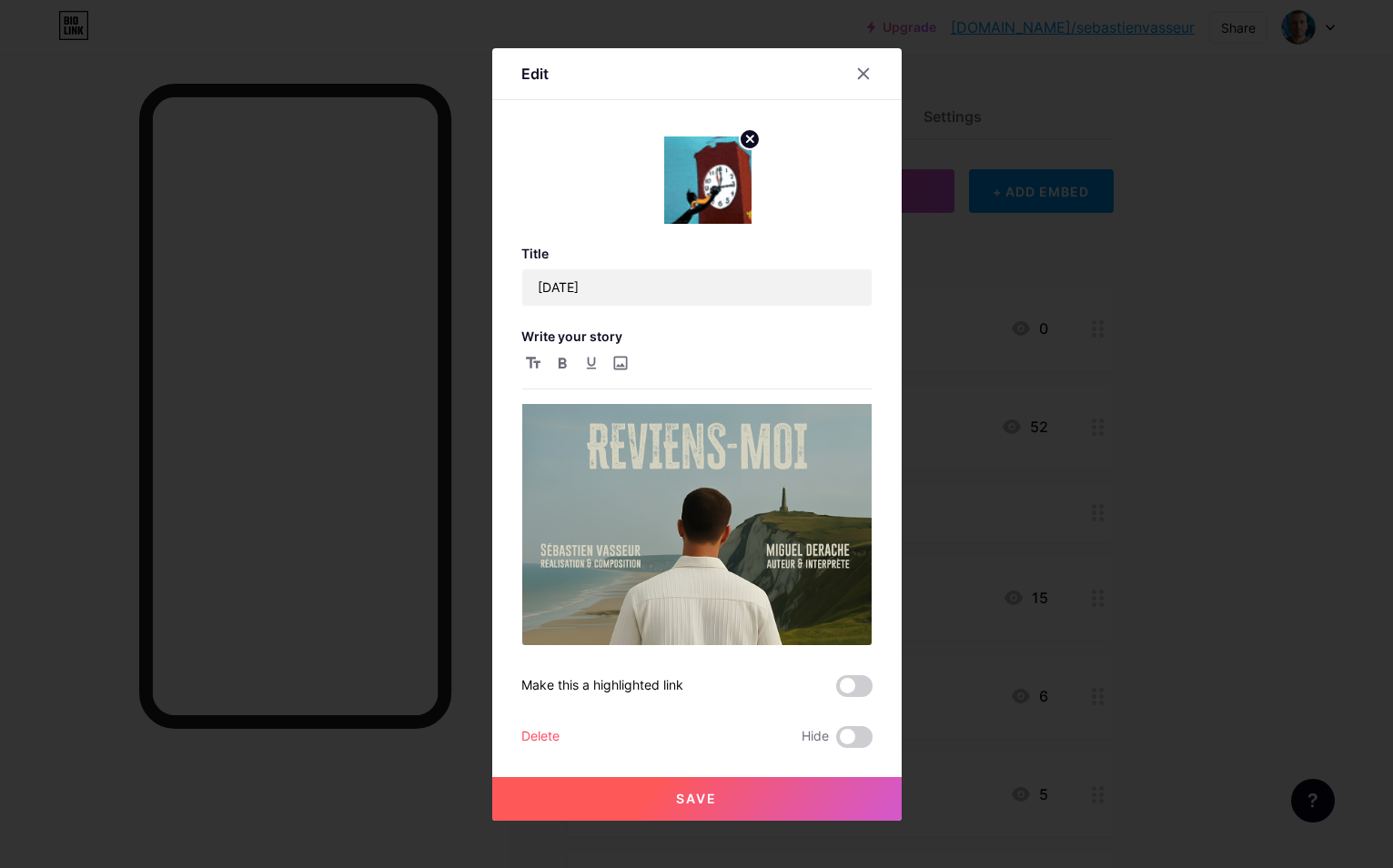
click at [755, 791] on button "Save" at bounding box center [696, 798] width 409 height 43
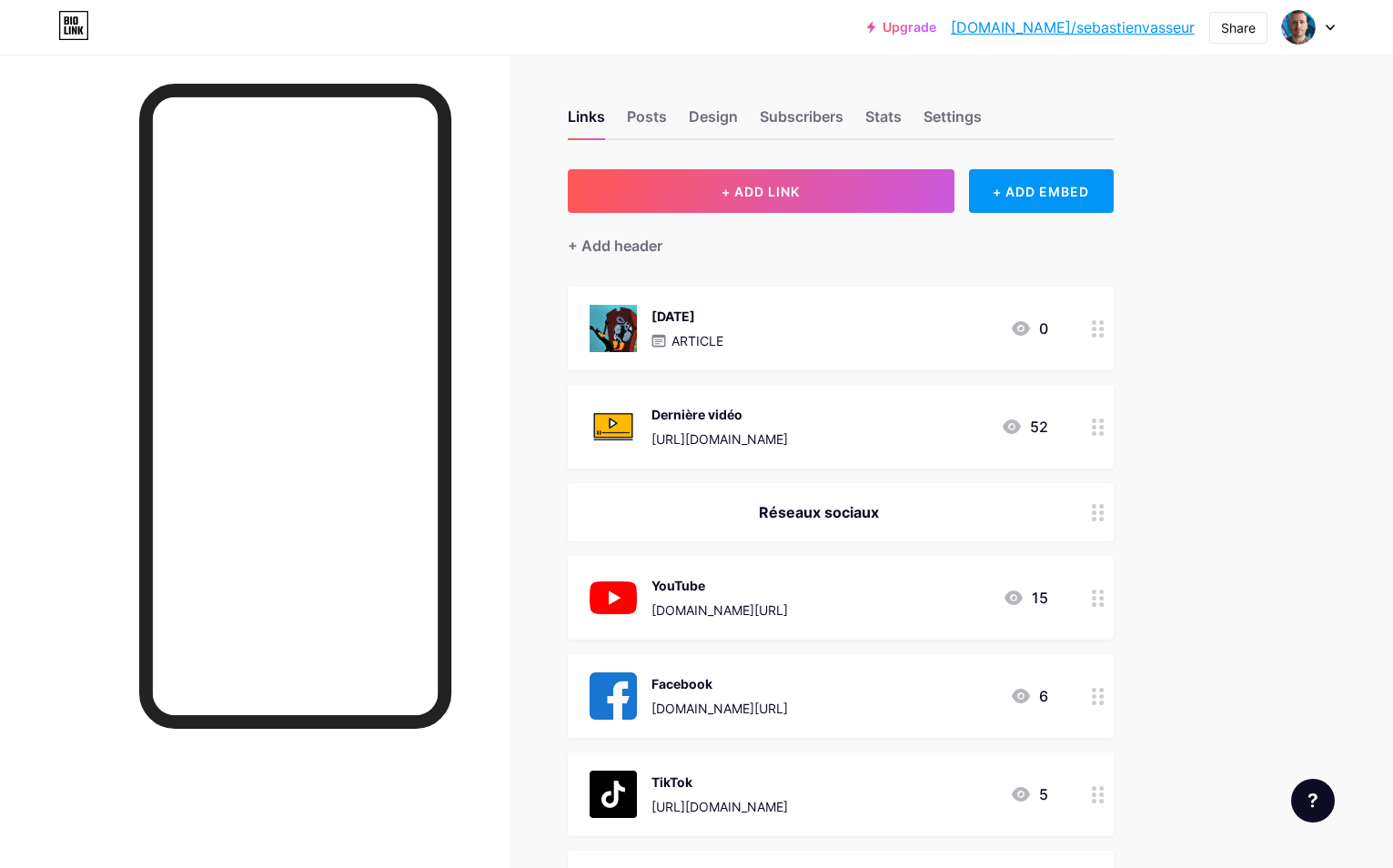
click at [1079, 31] on link "bio.link/sebastienvasseur" at bounding box center [1072, 27] width 244 height 22
click at [710, 331] on p "ARTICLE" at bounding box center [697, 341] width 52 height 19
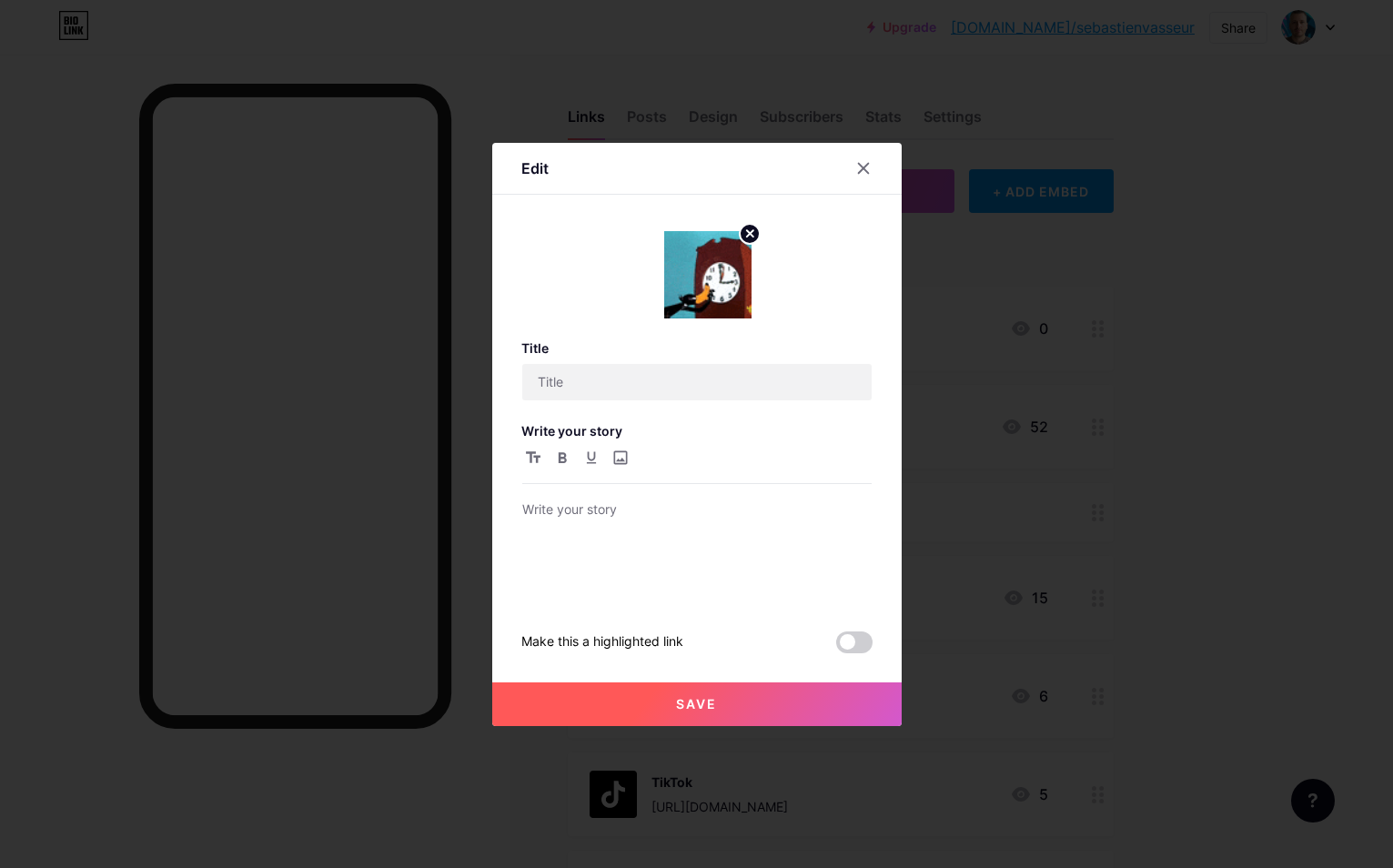
type input "07/10/2025"
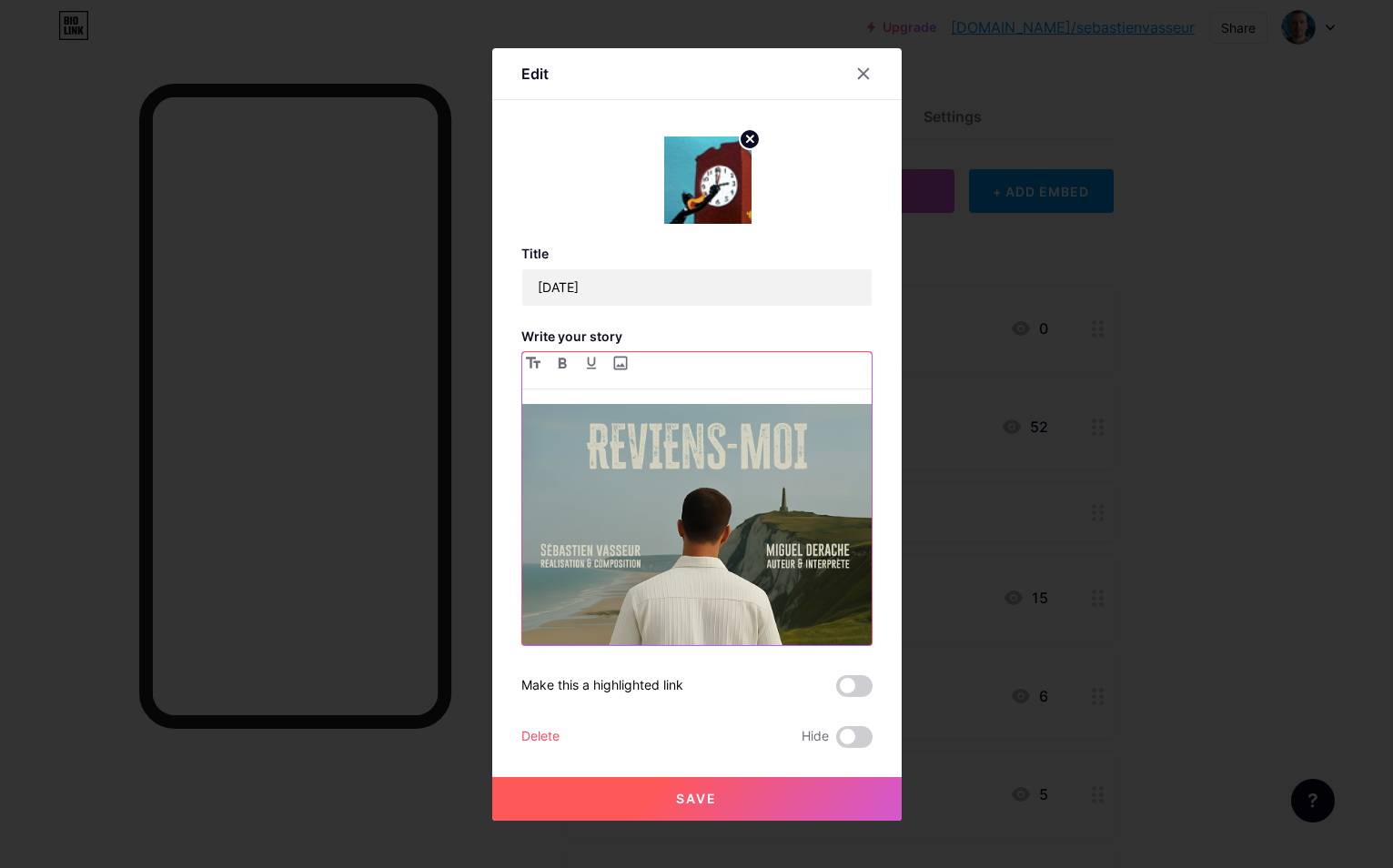
click at [798, 566] on img at bounding box center [696, 578] width 350 height 350
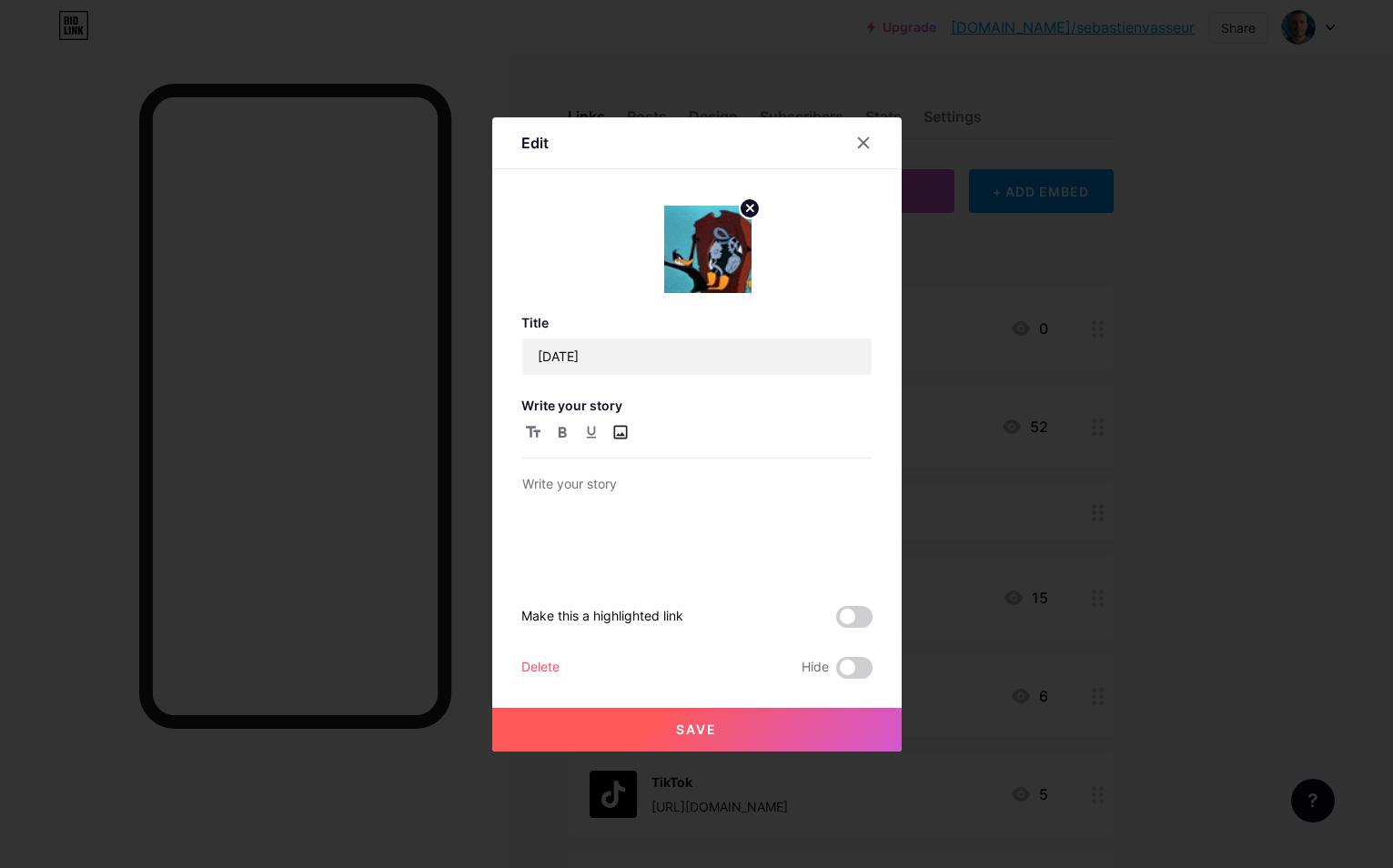
click at [616, 436] on input "file" at bounding box center [620, 432] width 22 height 22
type input "C:\fakepath\reviens-moi.jpg"
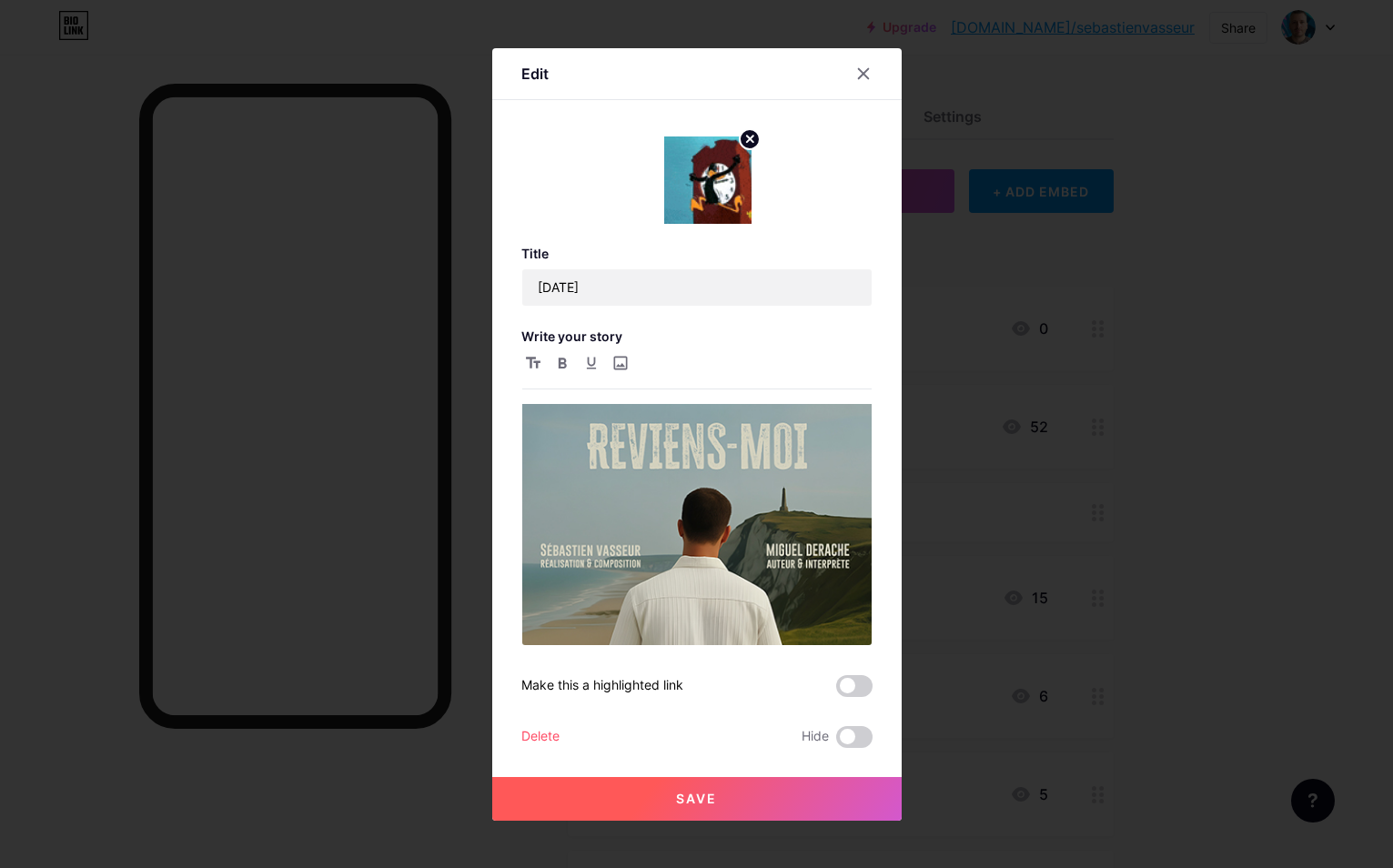
click at [718, 786] on button "Save" at bounding box center [696, 798] width 409 height 43
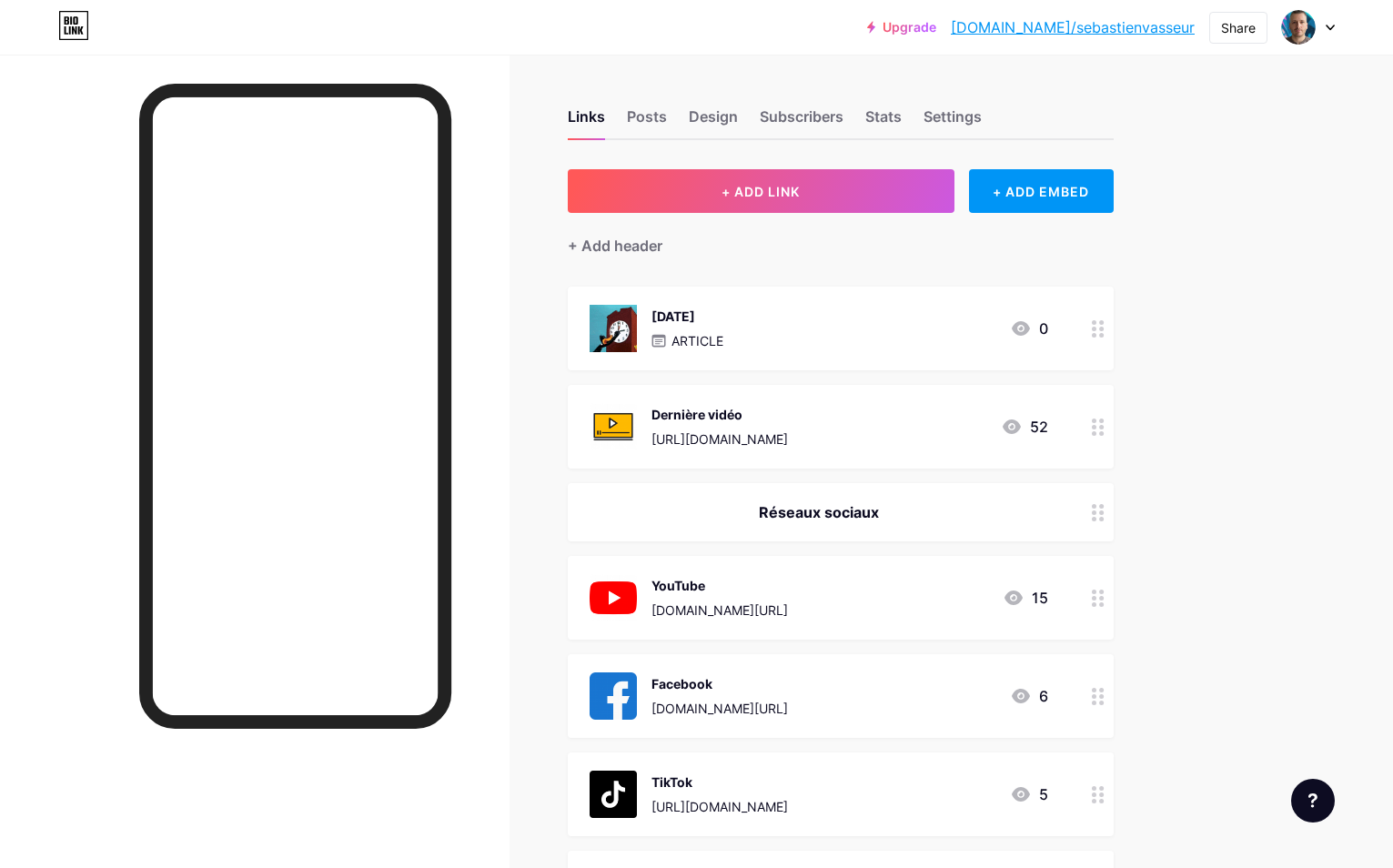
click at [1083, 31] on link "bio.link/sebastienvasseur" at bounding box center [1072, 27] width 244 height 22
click at [787, 355] on div "07/10/2025 ARTICLE 0" at bounding box center [840, 328] width 546 height 84
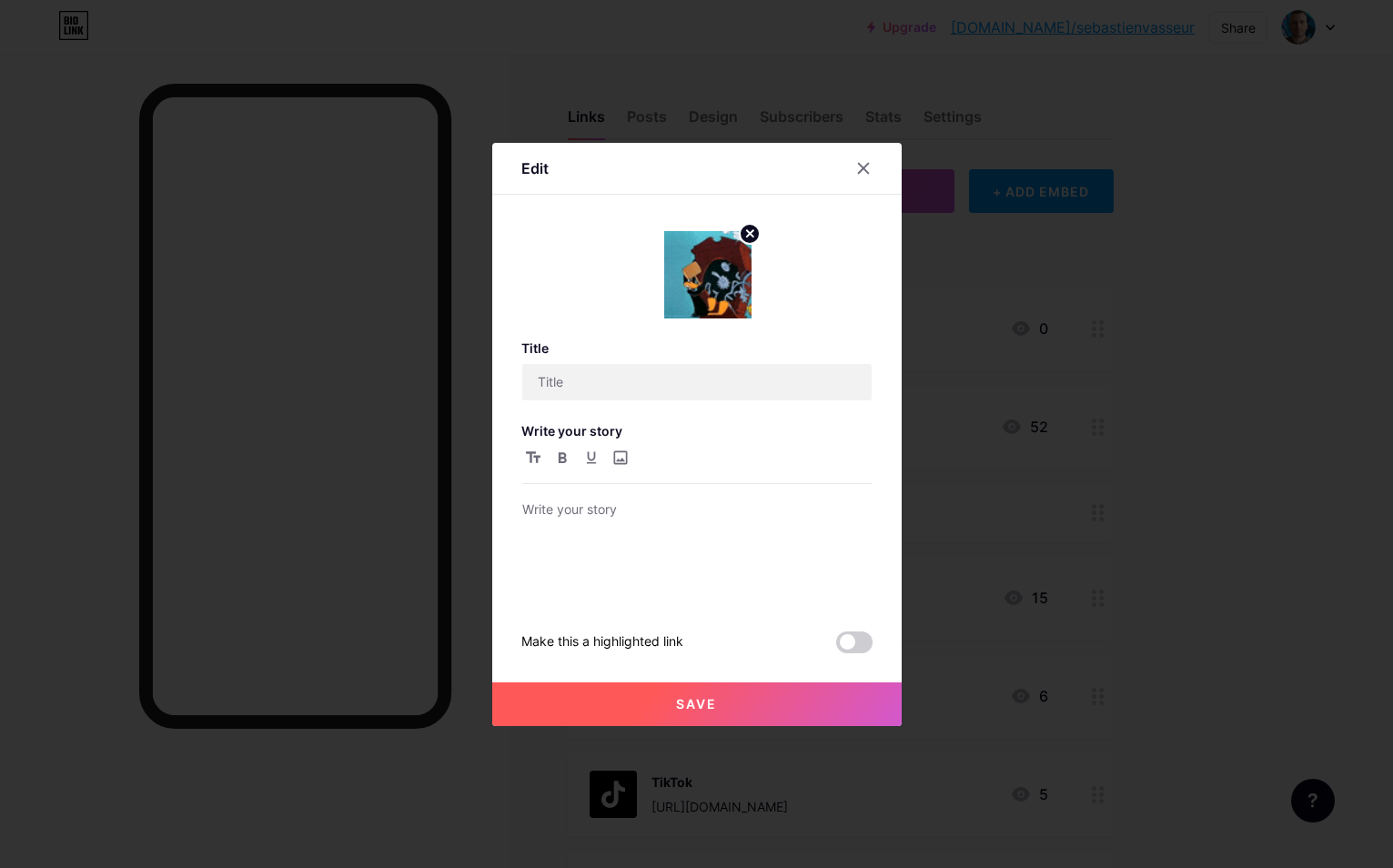
type input "07/10/2025"
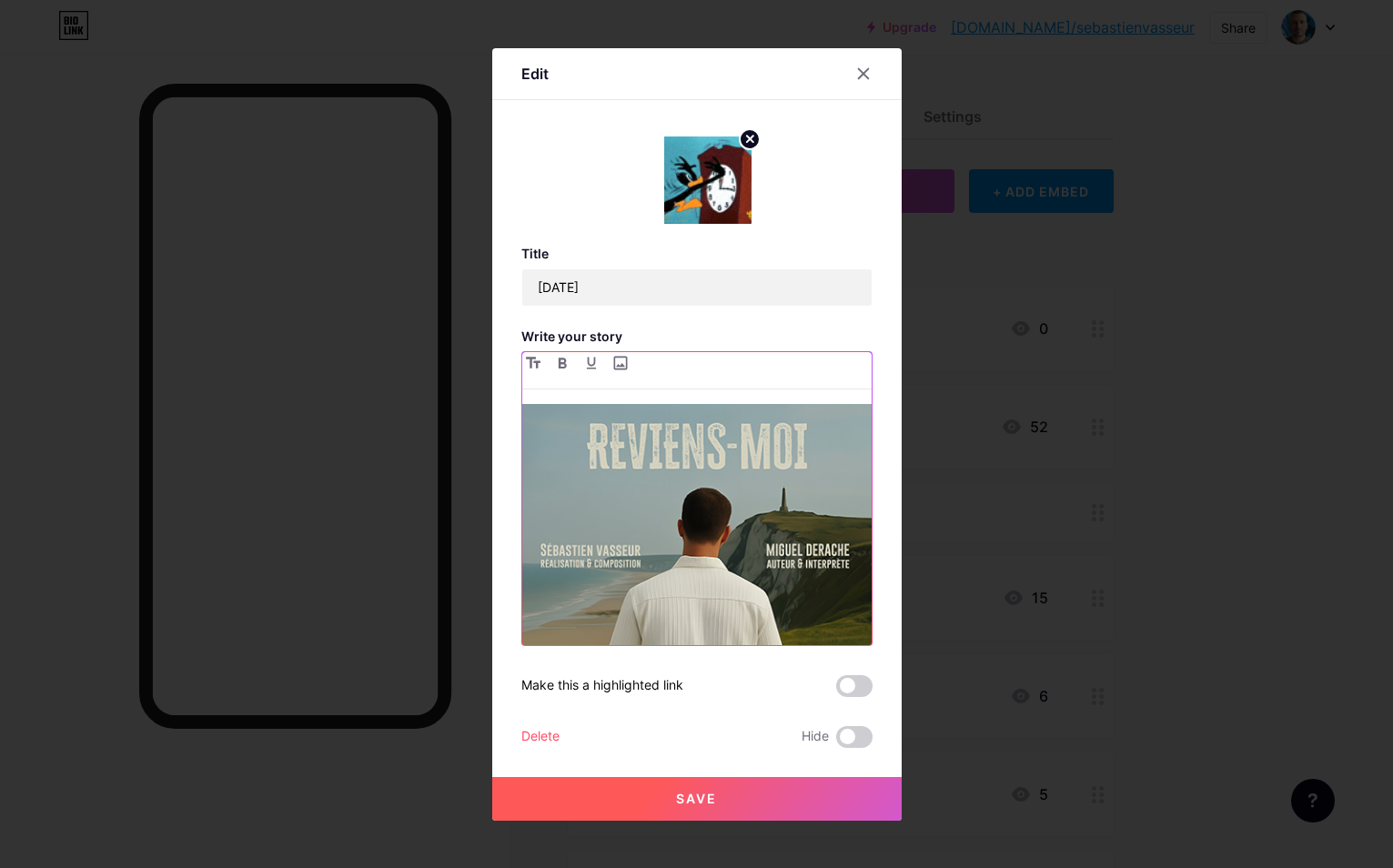
click at [726, 514] on img at bounding box center [696, 578] width 350 height 350
click at [868, 79] on icon at bounding box center [863, 73] width 14 height 14
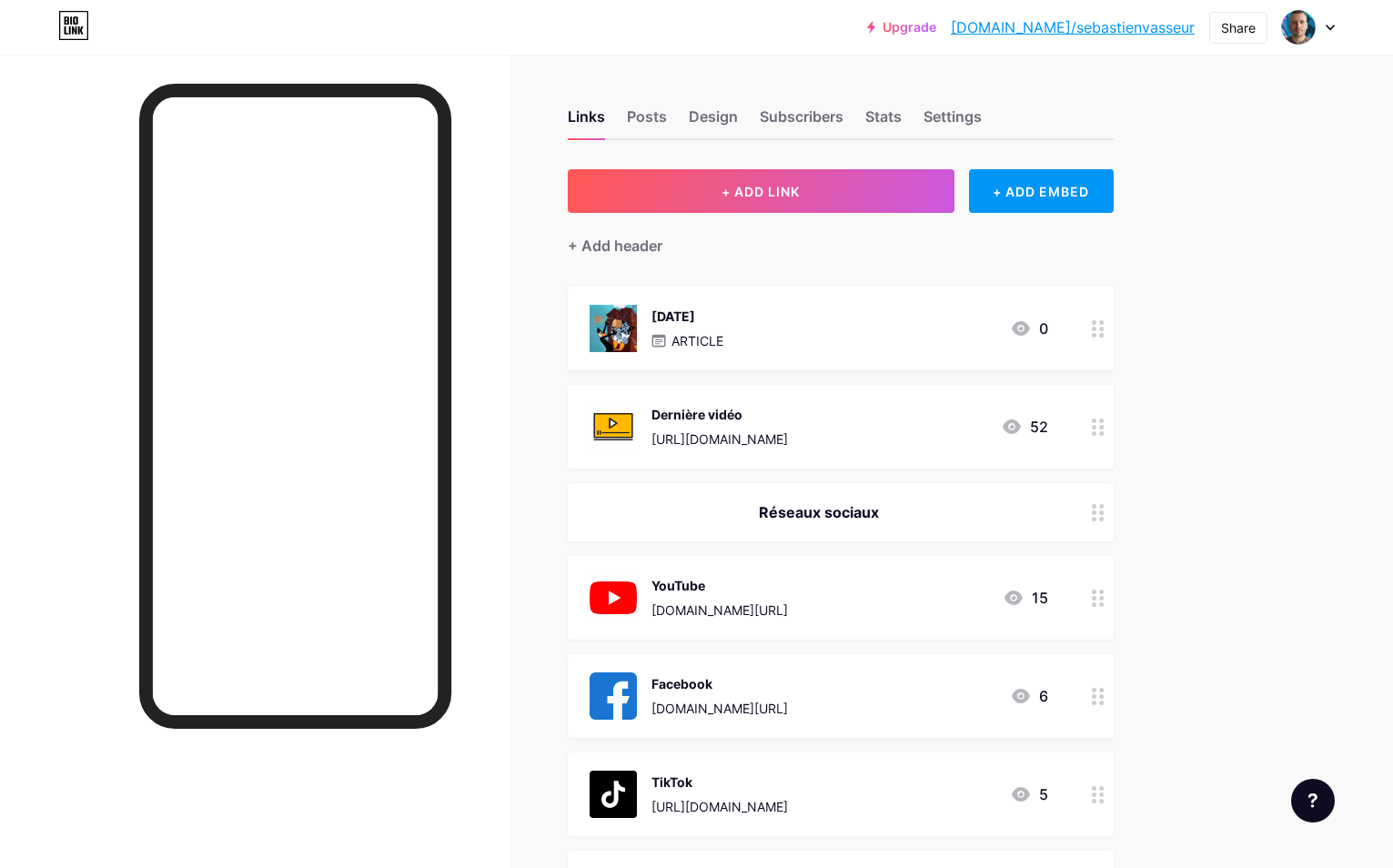
click at [936, 34] on link "Upgrade" at bounding box center [902, 27] width 69 height 14
